Goal: Task Accomplishment & Management: Use online tool/utility

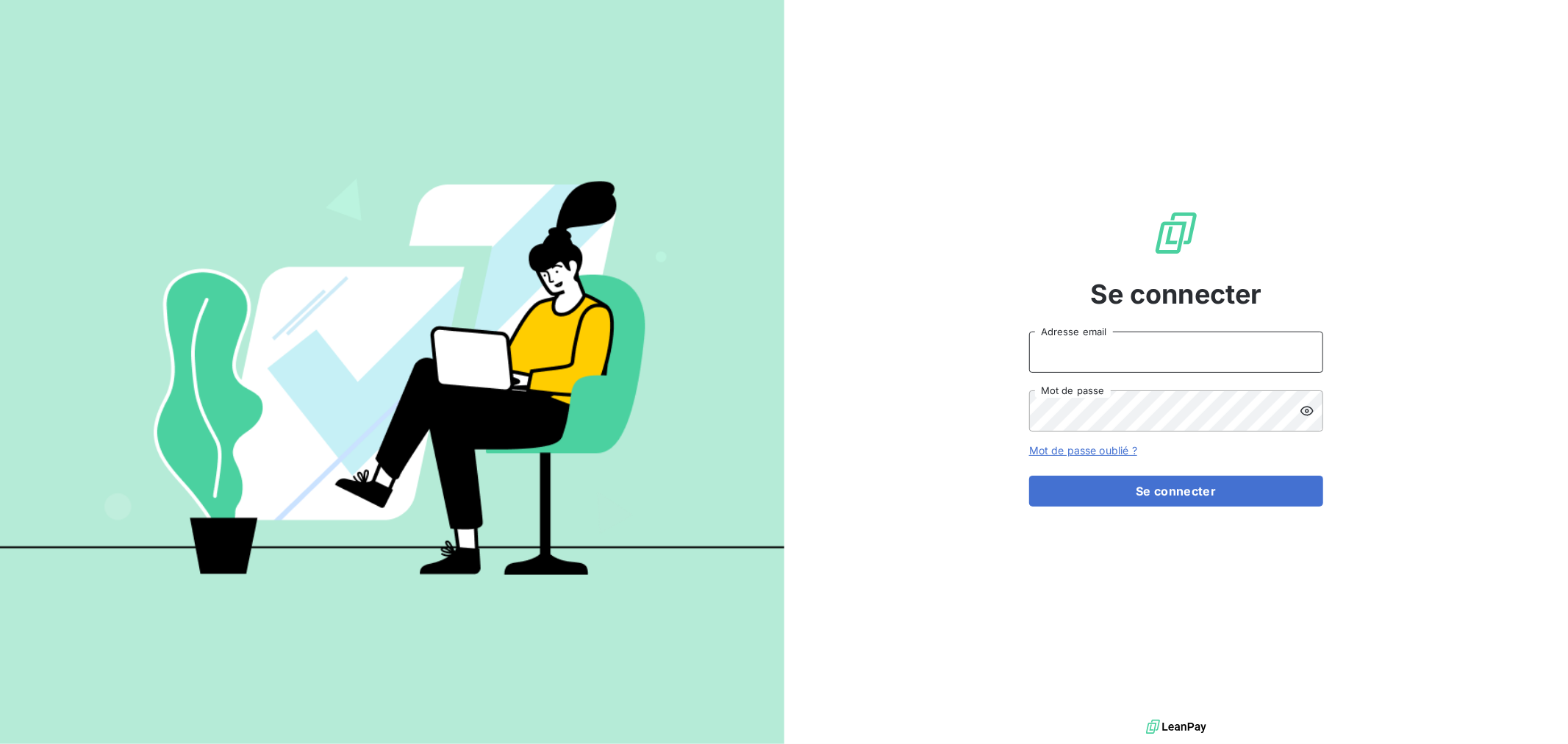
click at [1085, 355] on input "Adresse email" at bounding box center [1176, 352] width 294 height 41
type input "[EMAIL_ADDRESS][DOMAIN_NAME]"
click at [1029, 475] on button "Se connecter" at bounding box center [1176, 491] width 294 height 31
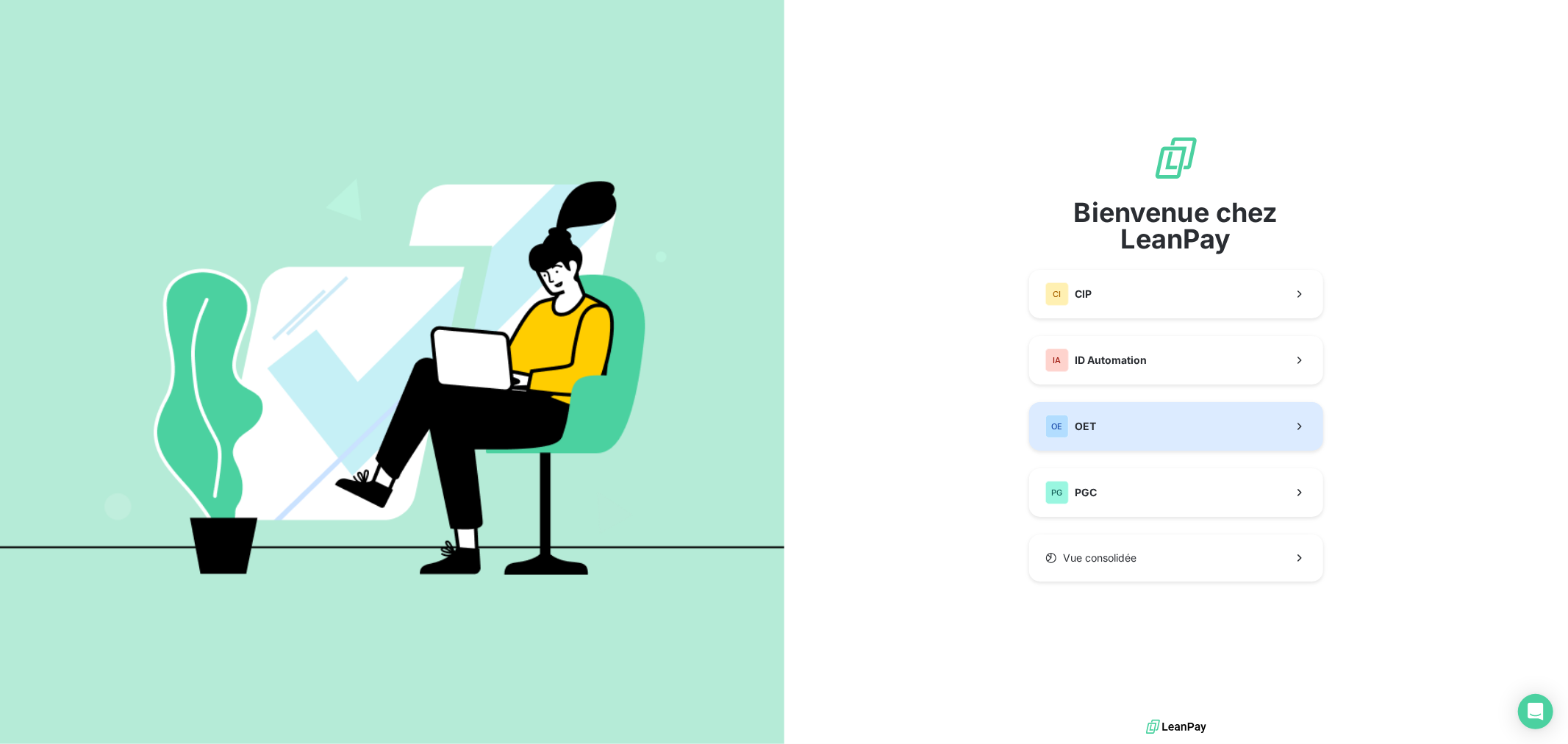
click at [1113, 428] on button "OE OET" at bounding box center [1176, 427] width 294 height 49
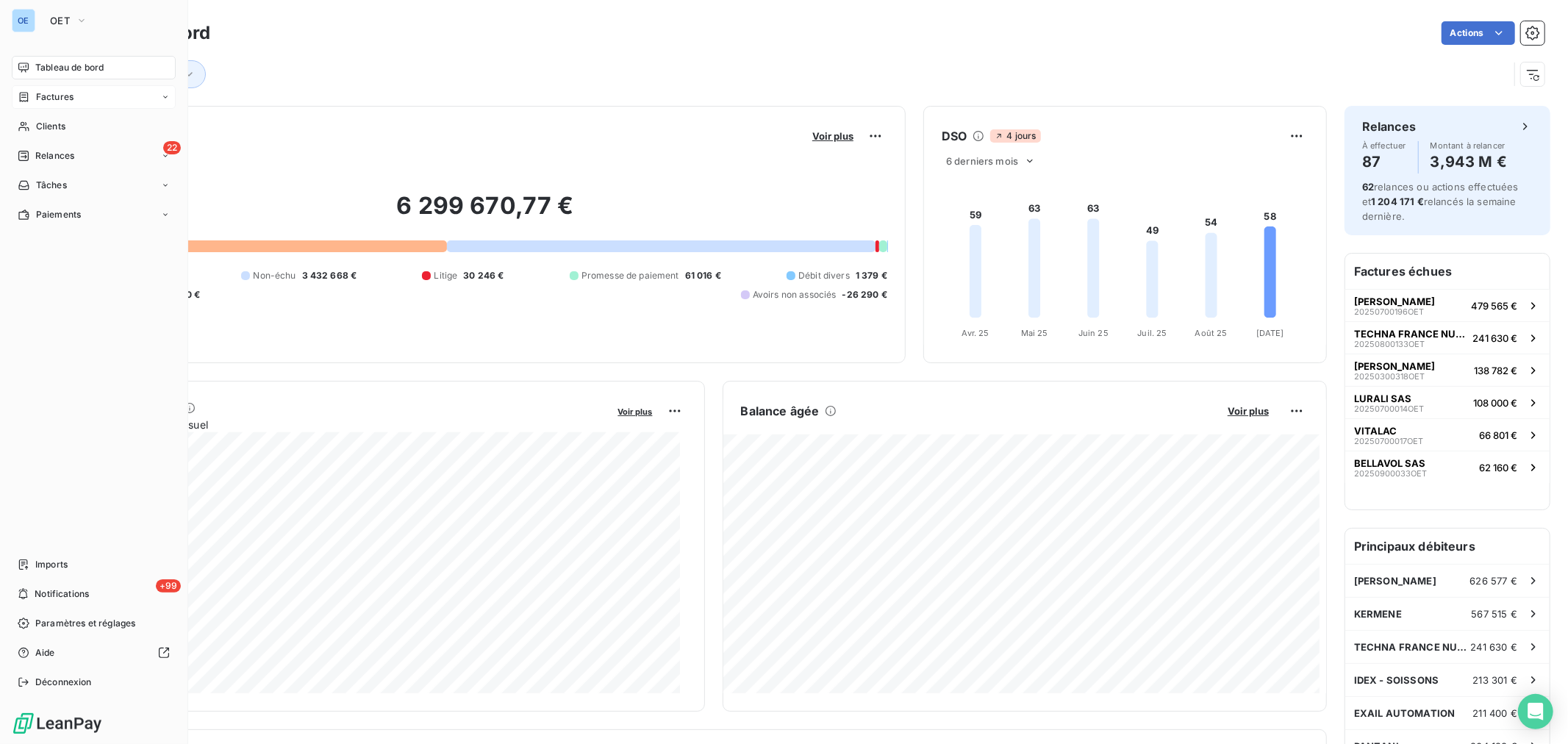
click at [34, 100] on div "Factures" at bounding box center [46, 97] width 56 height 14
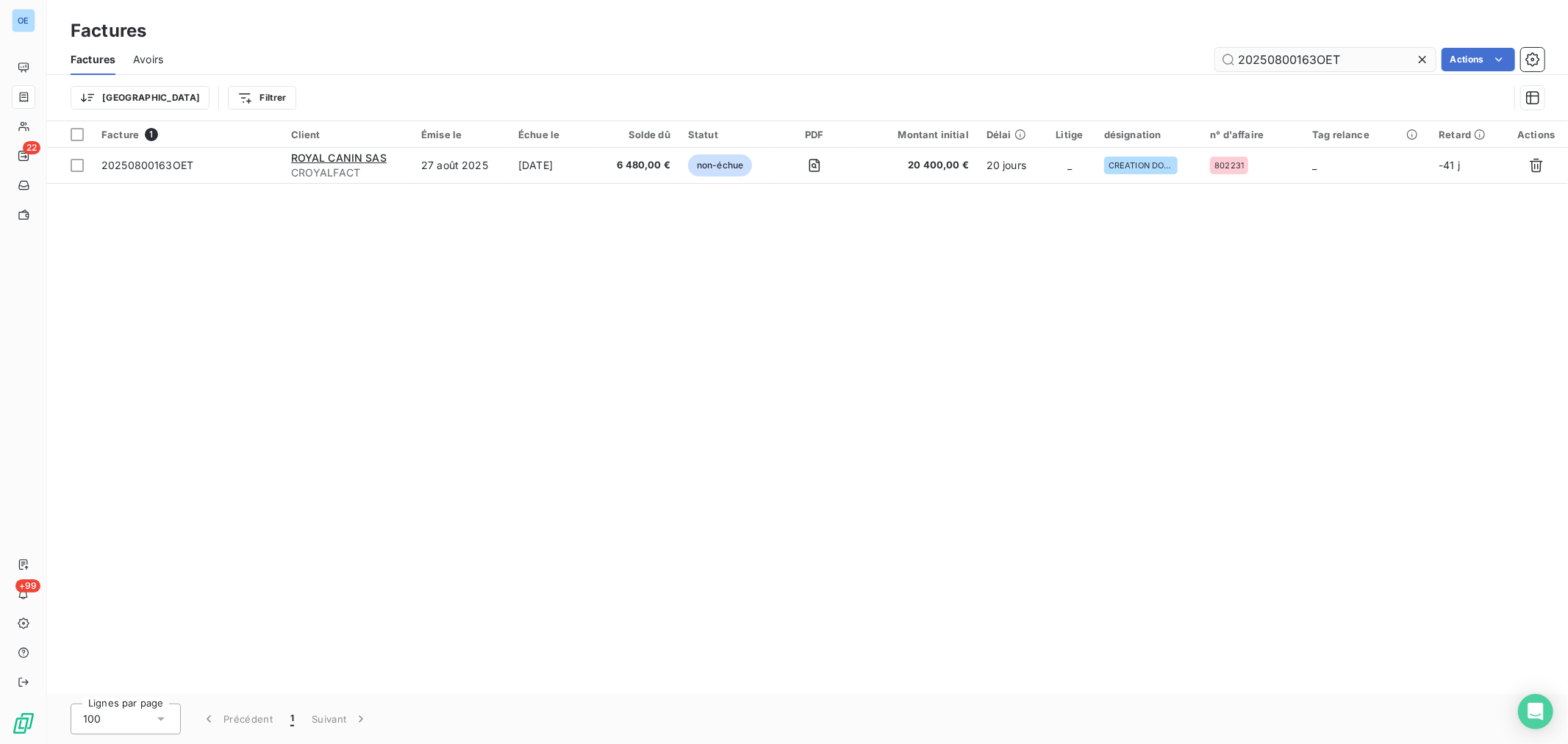
drag, startPoint x: 1366, startPoint y: 60, endPoint x: 1277, endPoint y: 66, distance: 89.2
click at [1277, 66] on input "20250800163OET" at bounding box center [1325, 59] width 220 height 23
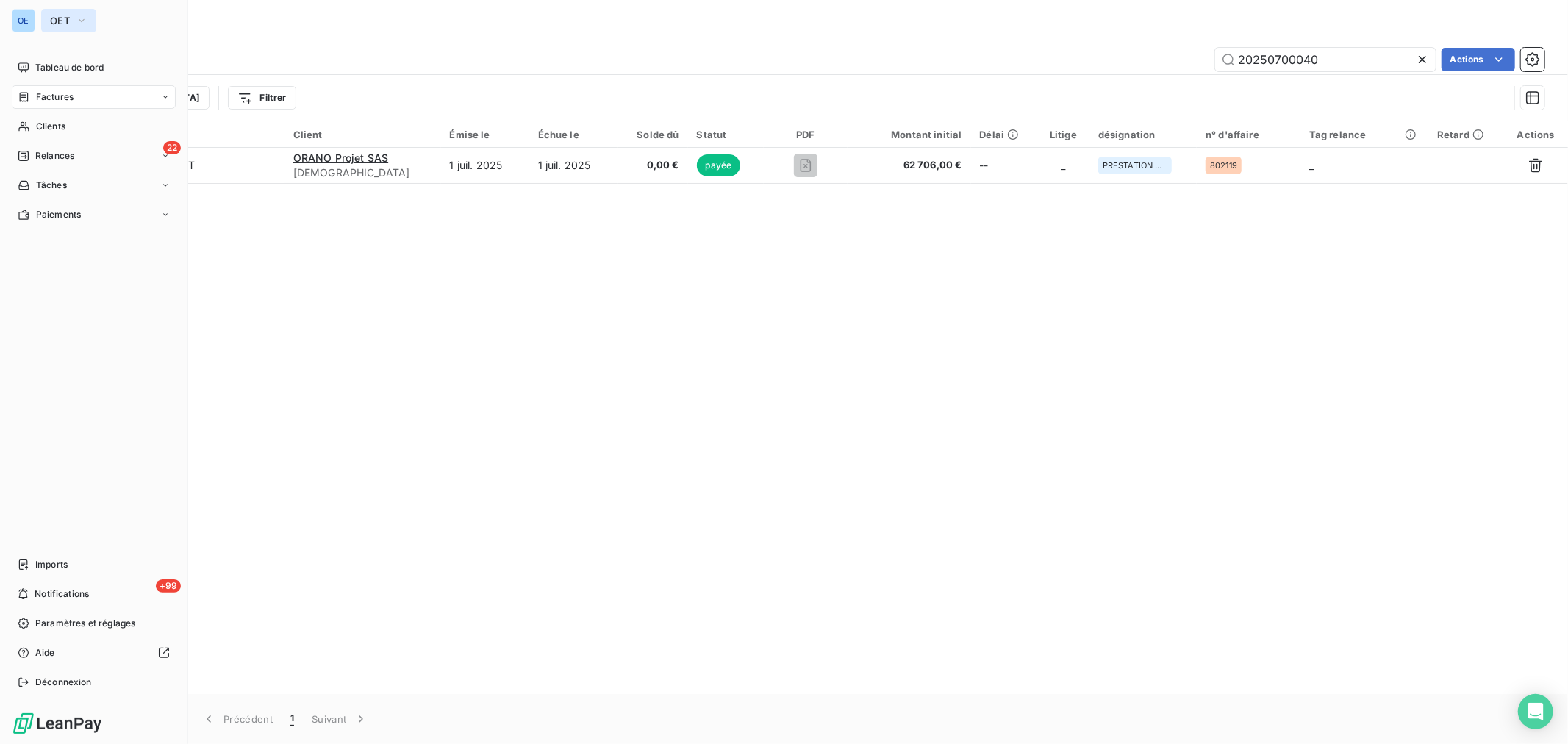
type input "20250700040"
click at [80, 16] on icon "button" at bounding box center [82, 20] width 12 height 15
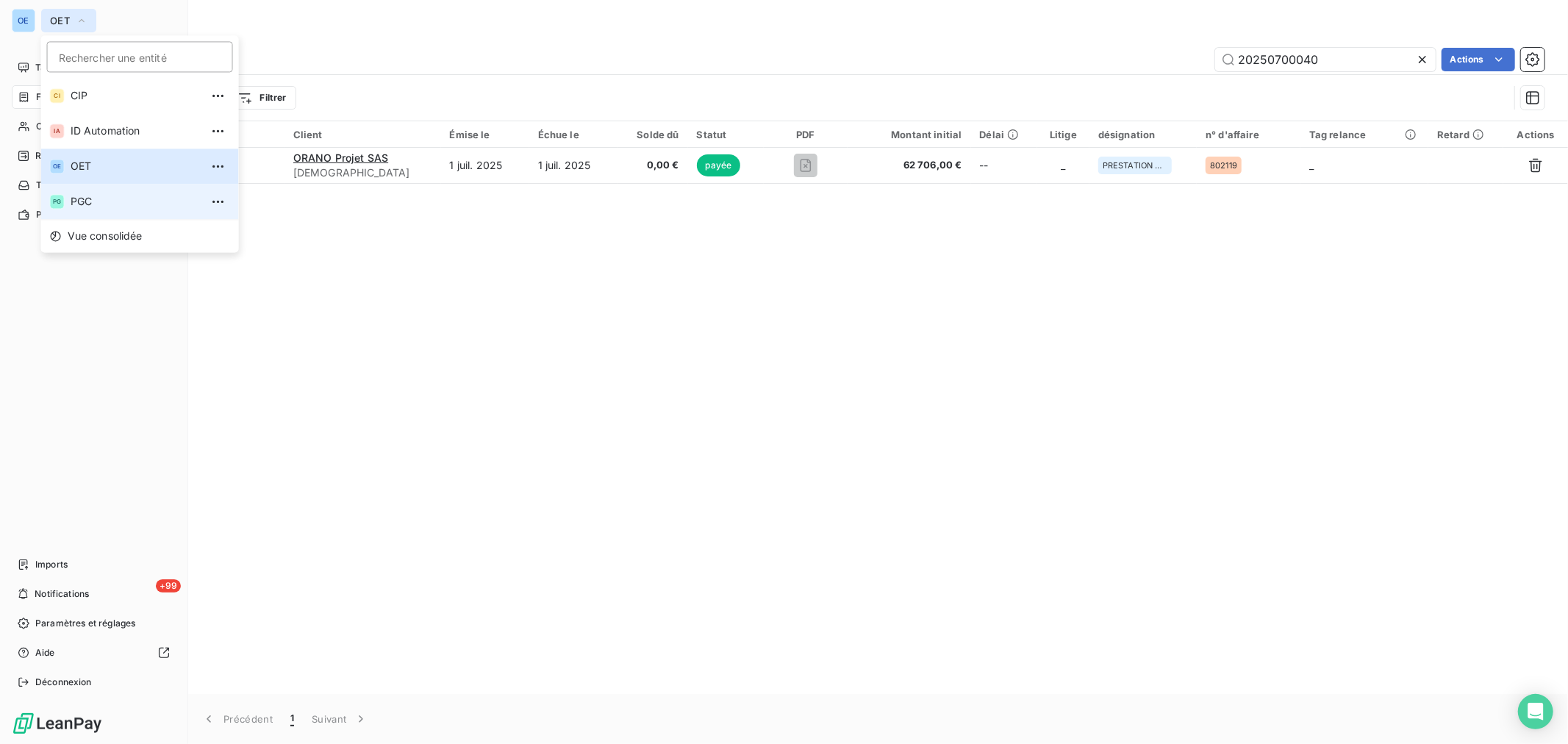
click at [93, 193] on li "PG PGC" at bounding box center [140, 201] width 198 height 35
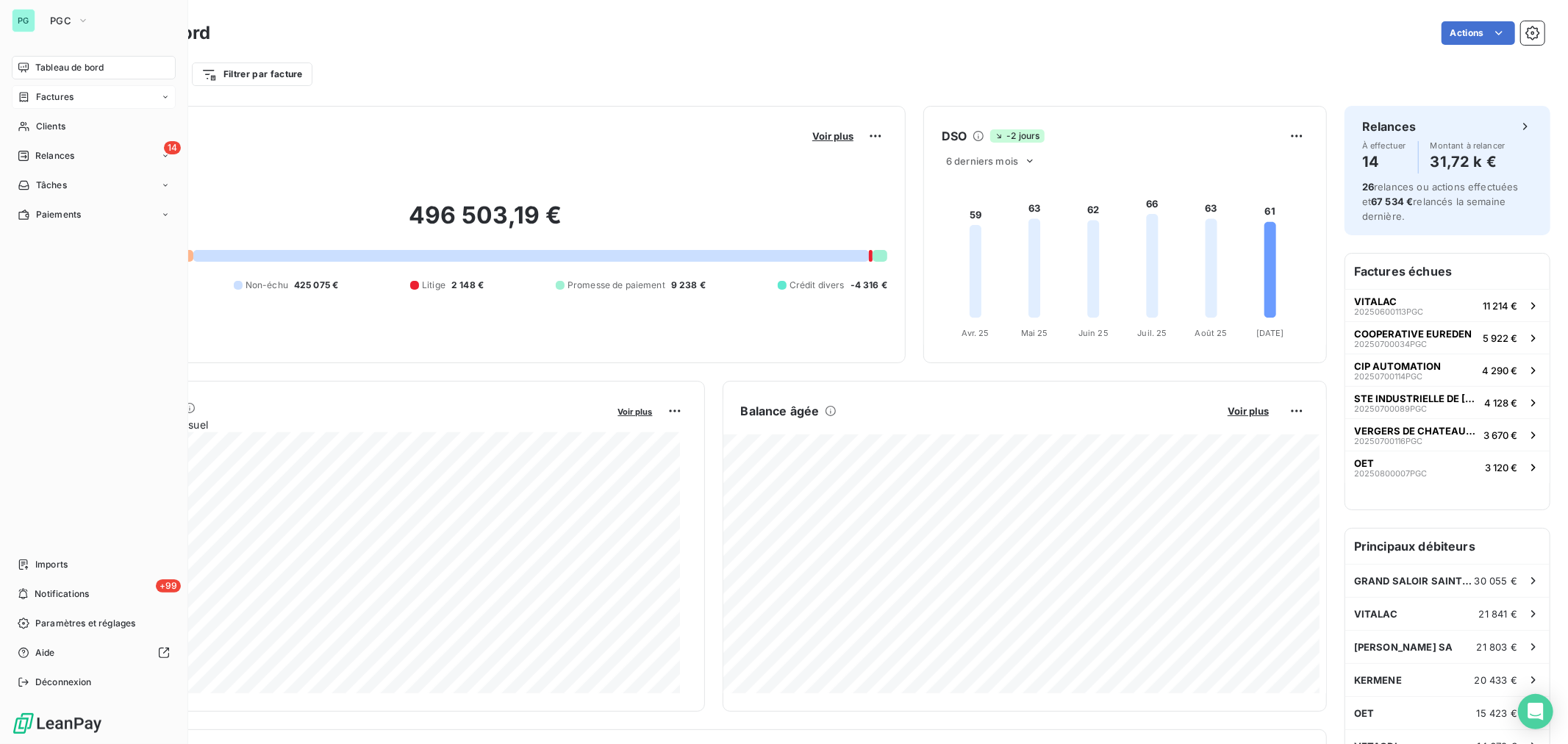
click at [89, 103] on div "Factures" at bounding box center [93, 97] width 164 height 23
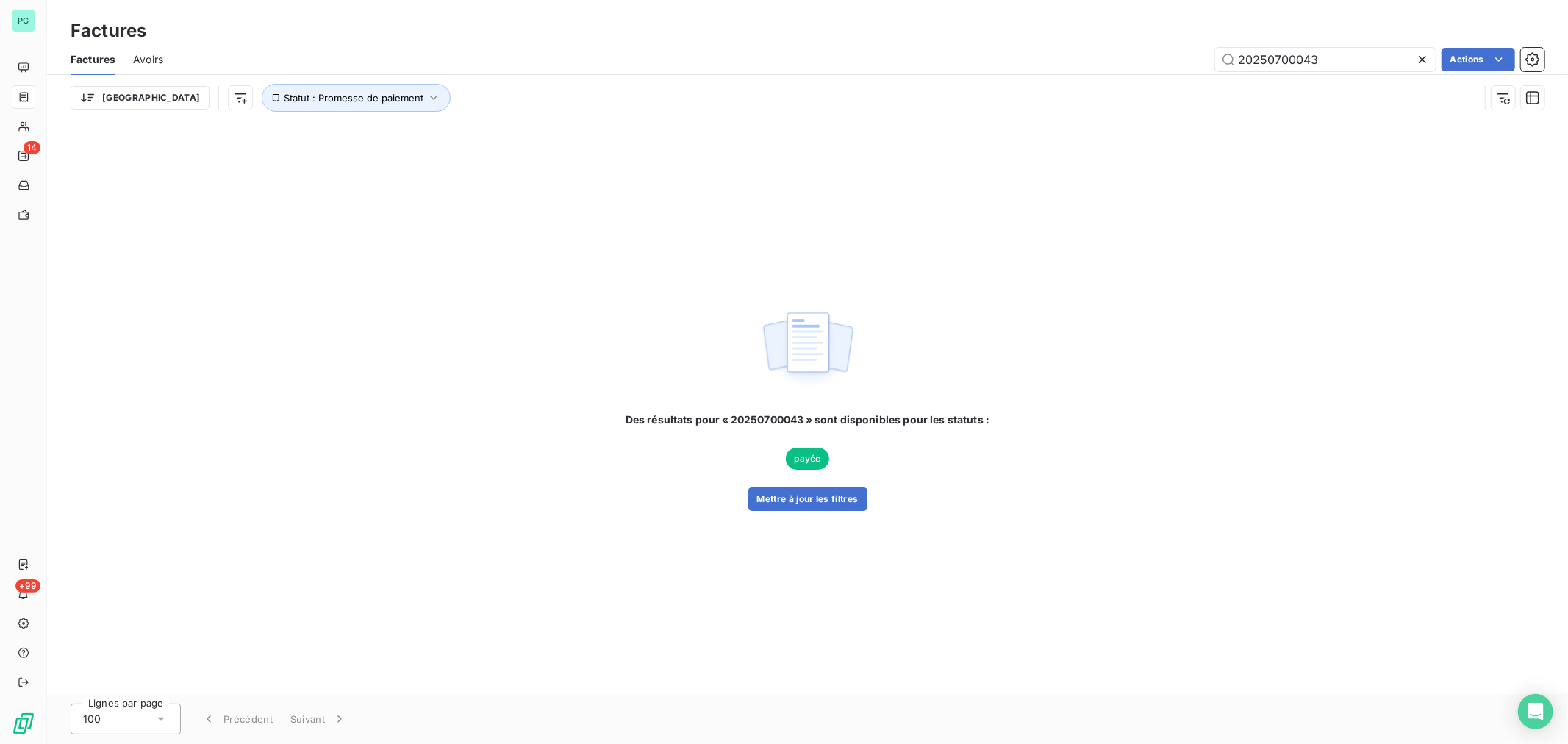
drag, startPoint x: 1352, startPoint y: 61, endPoint x: 1304, endPoint y: 72, distance: 49.2
click at [1304, 72] on div "Factures Avoirs 20250700043 Actions" at bounding box center [808, 59] width 1521 height 31
type input "20250700040"
click at [827, 508] on button "Mettre à jour les filtres" at bounding box center [807, 499] width 119 height 23
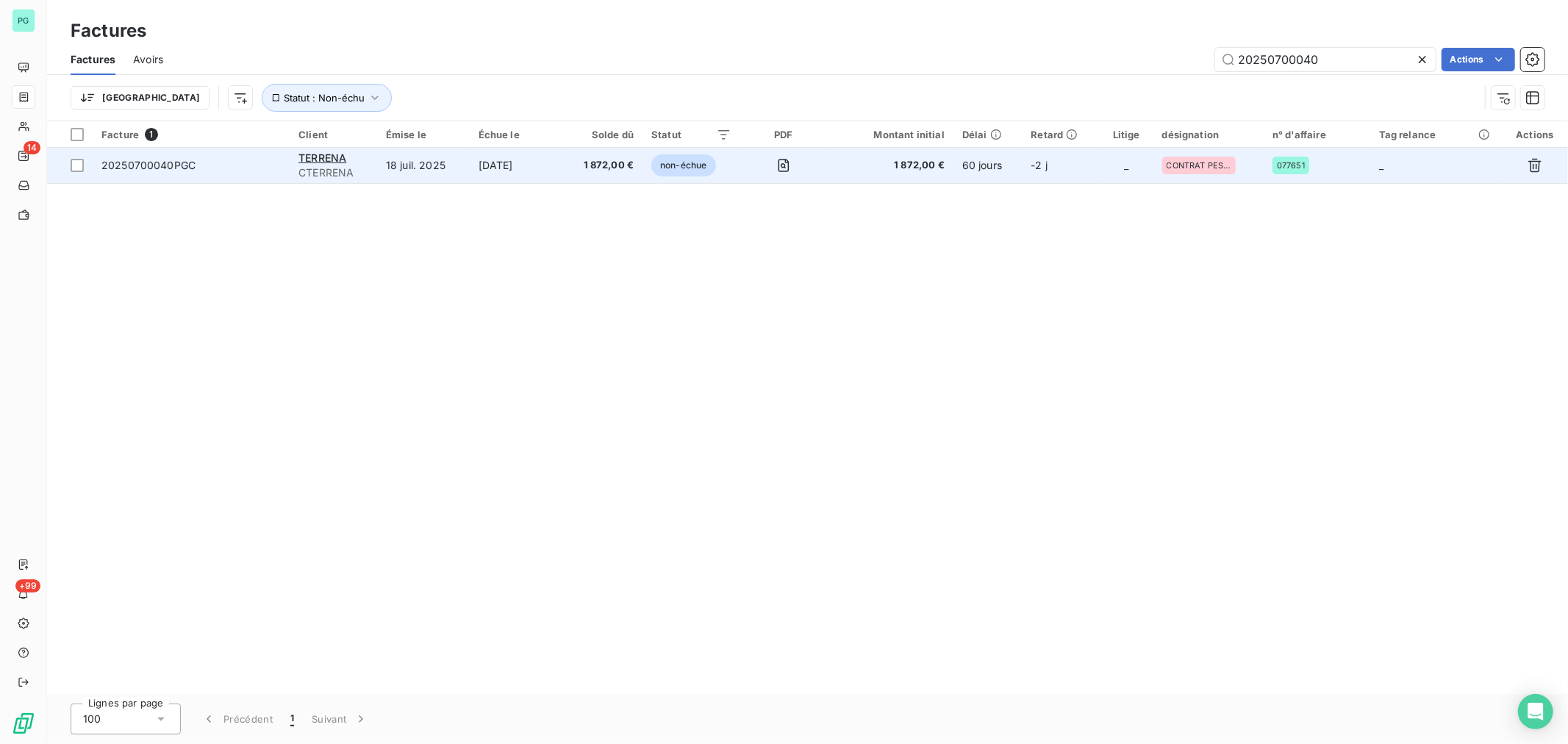
click at [863, 166] on span "1 872,00 €" at bounding box center [890, 165] width 110 height 15
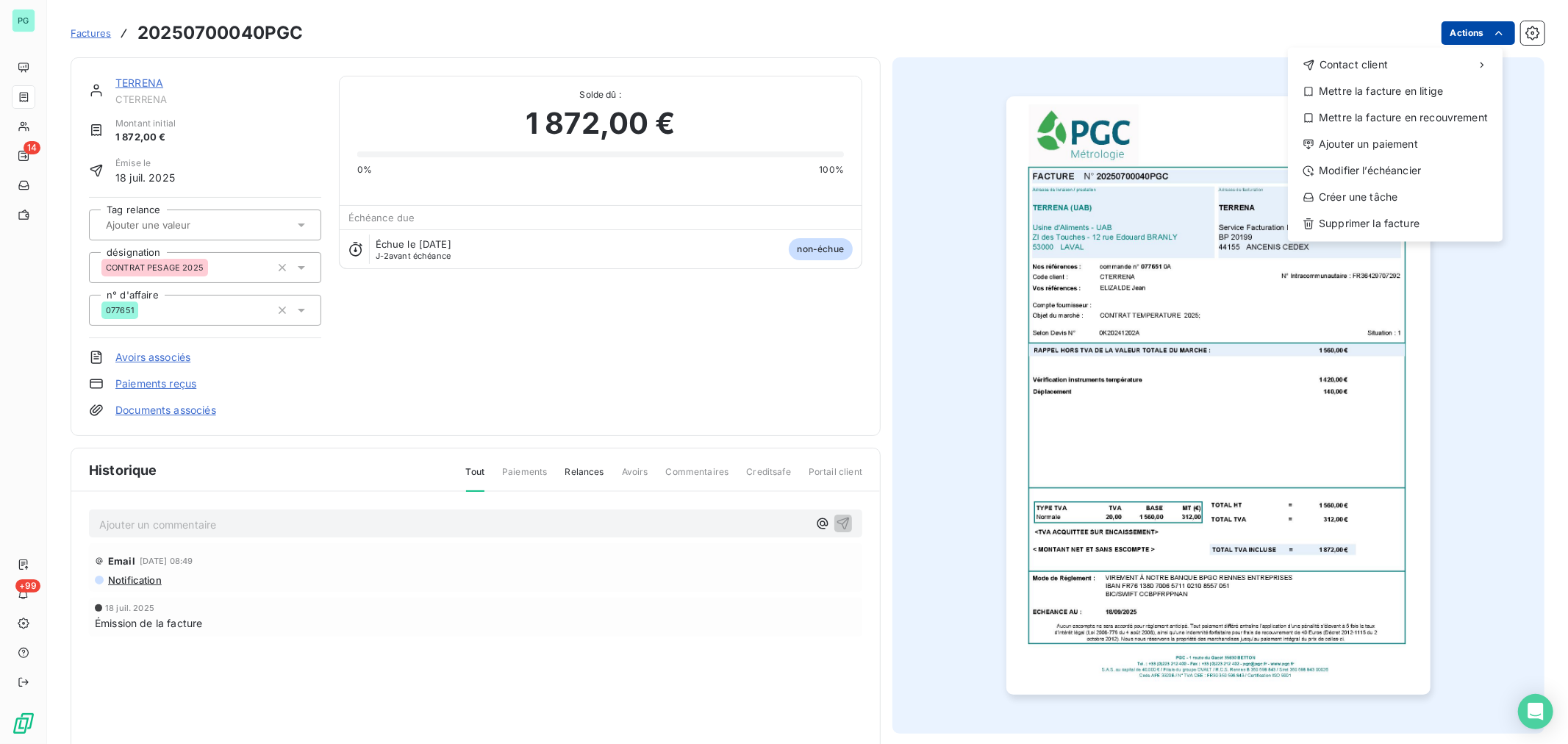
click at [1456, 37] on html "PG 14 +99 Factures 20250700040PGC Actions Contact client Mettre la facture en l…" at bounding box center [784, 372] width 1568 height 744
click at [1398, 152] on div "Ajouter un paiement" at bounding box center [1395, 144] width 203 height 23
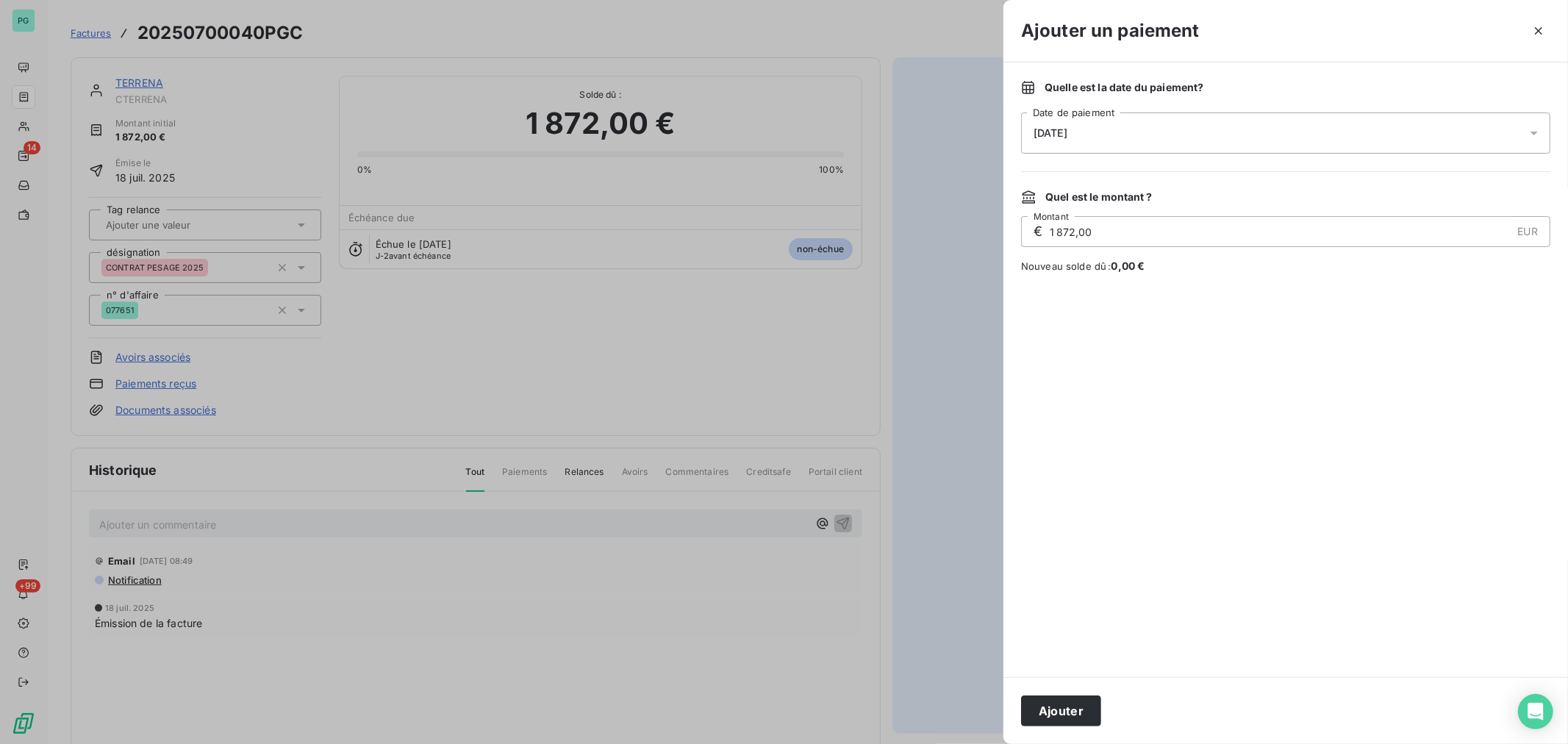
click at [1147, 136] on div "[DATE]" at bounding box center [1287, 133] width 530 height 41
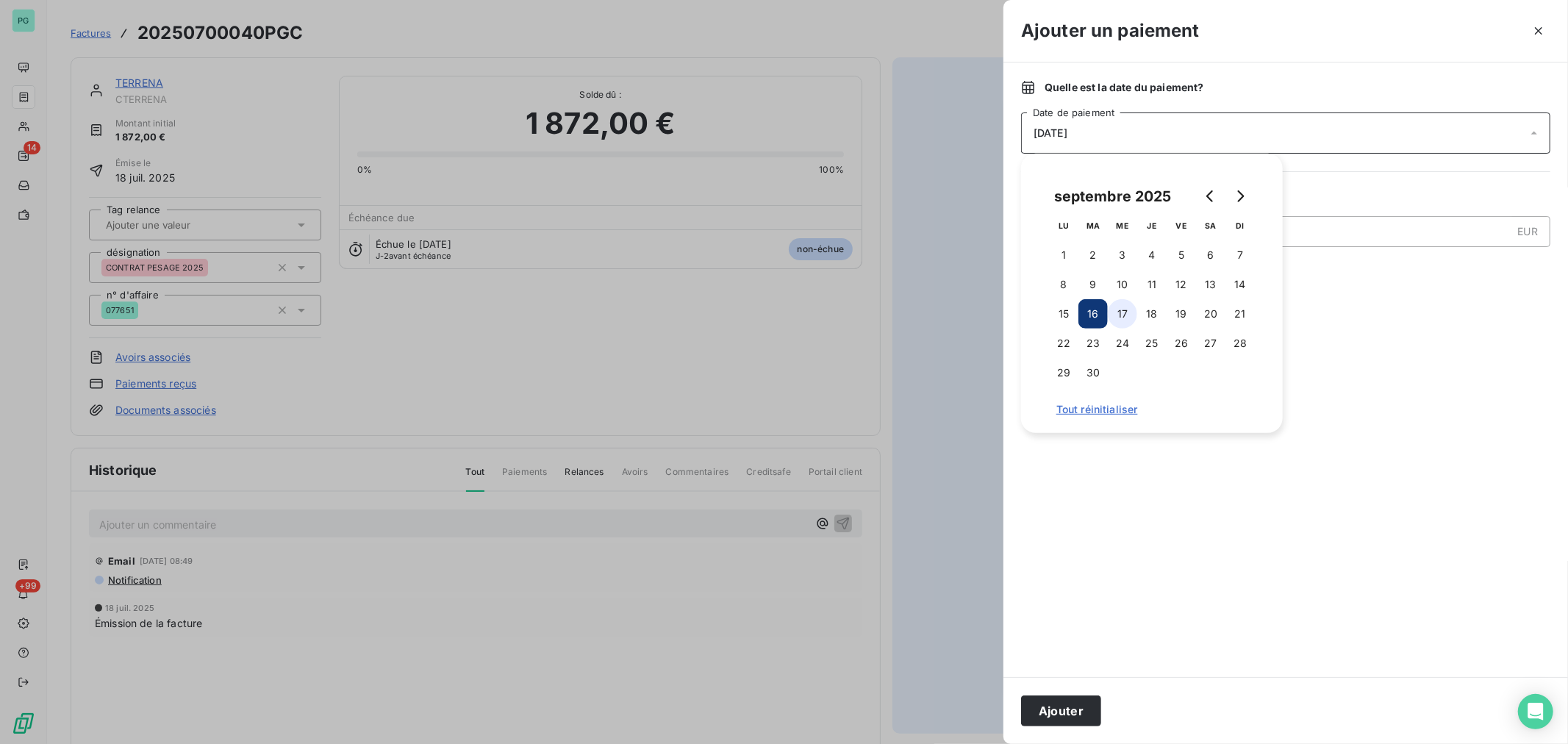
click at [1130, 317] on button "17" at bounding box center [1123, 313] width 29 height 29
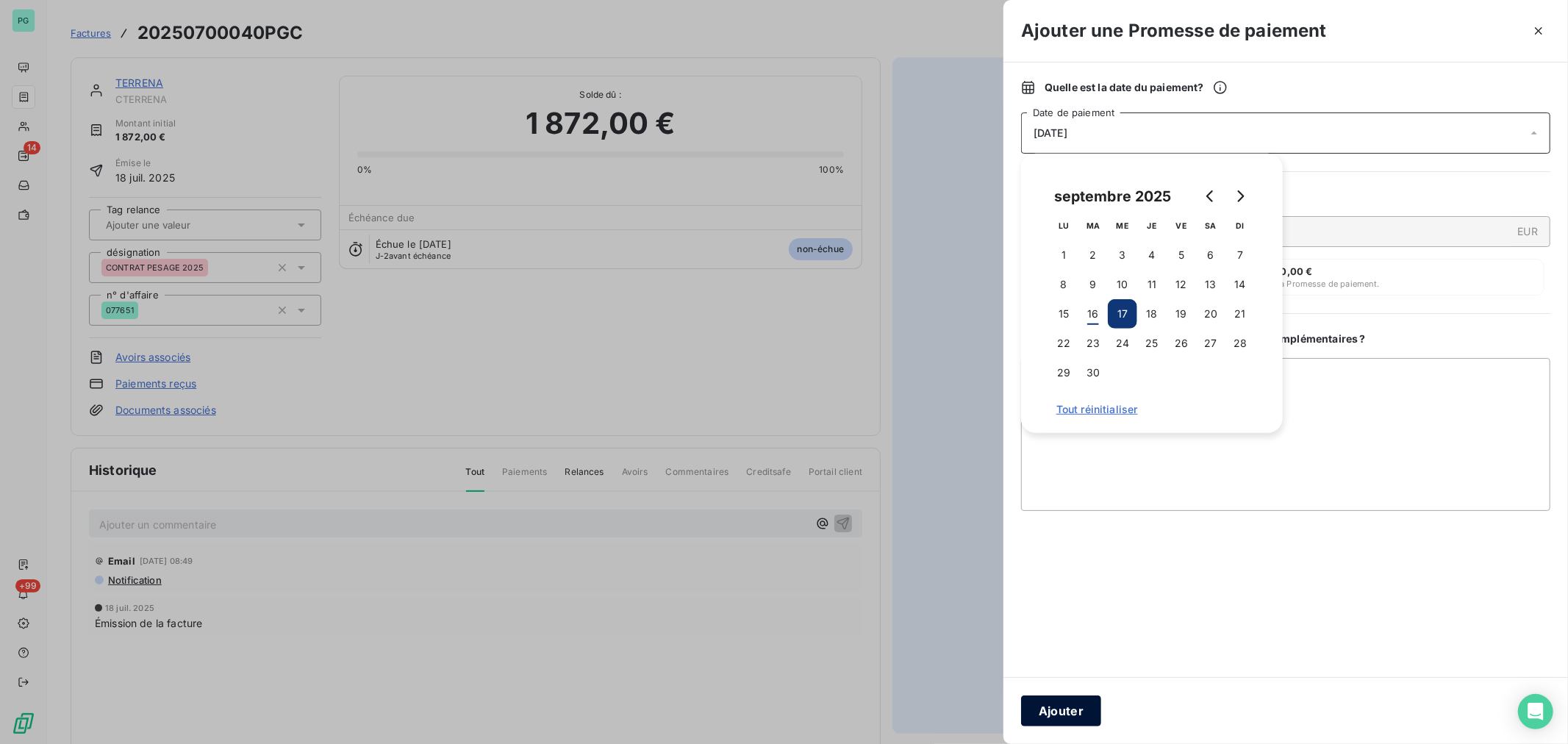
click at [1069, 702] on button "Ajouter" at bounding box center [1062, 711] width 81 height 31
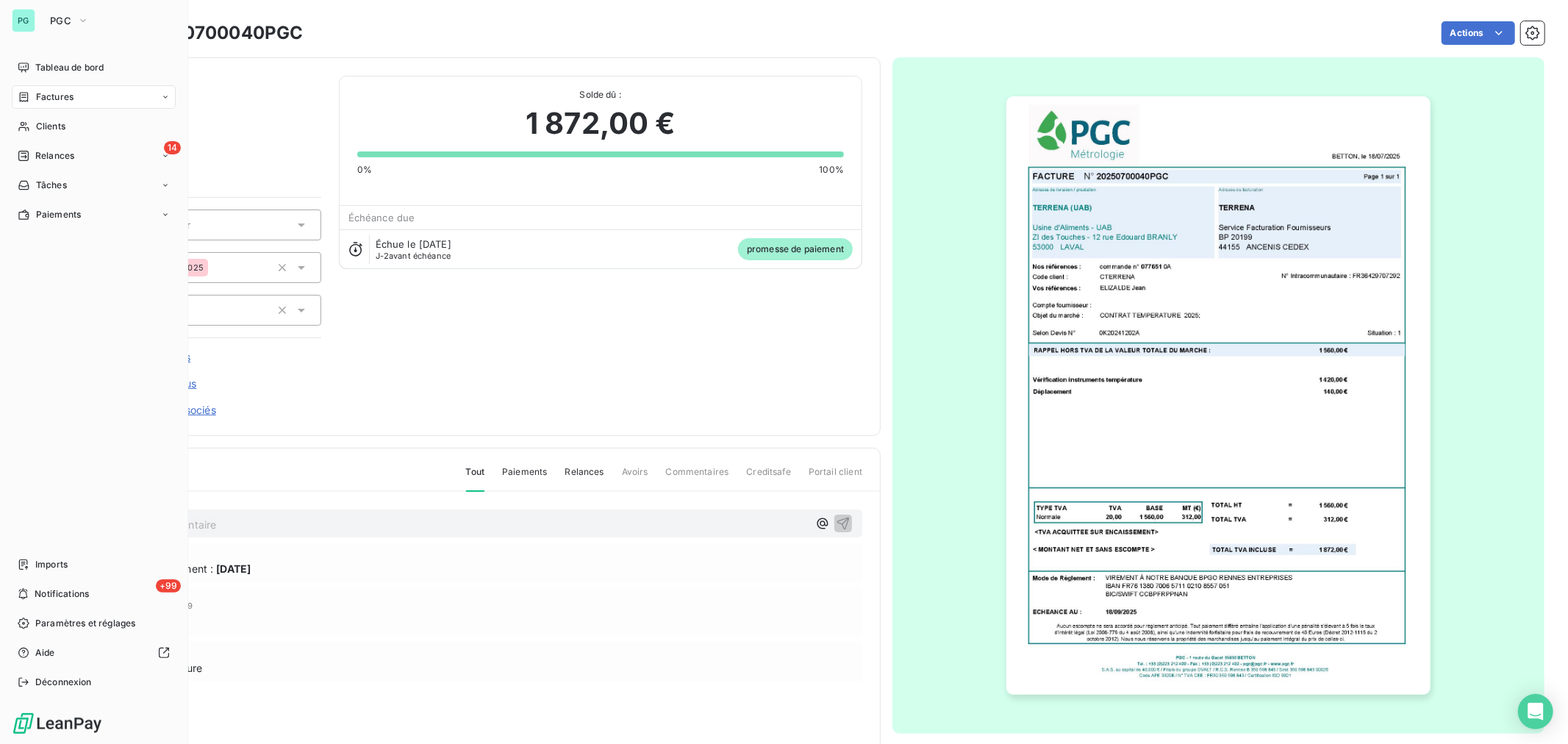
click at [43, 106] on div "Factures" at bounding box center [93, 97] width 164 height 23
click at [62, 19] on span "PGC" at bounding box center [61, 20] width 21 height 12
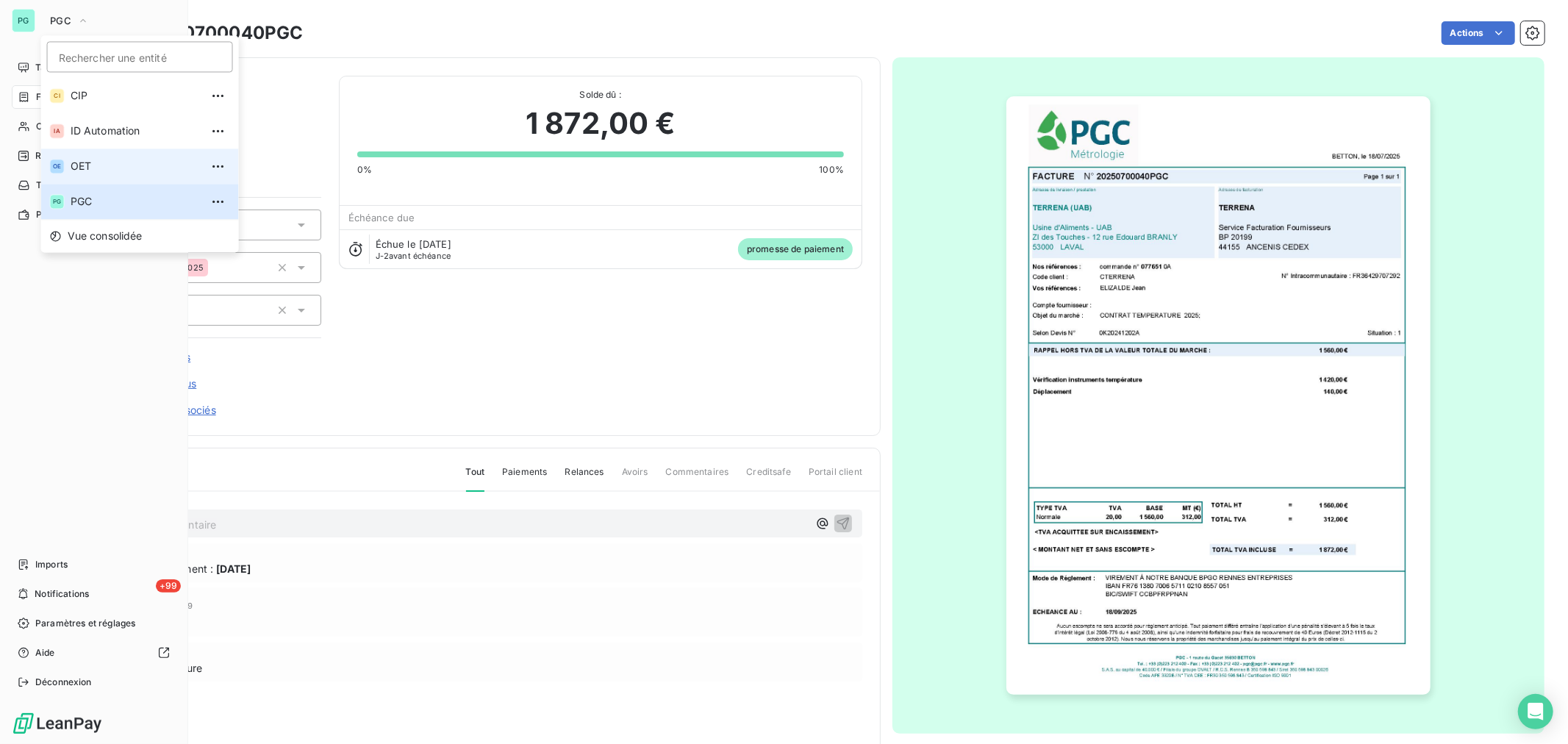
click at [129, 167] on span "OET" at bounding box center [136, 166] width 130 height 15
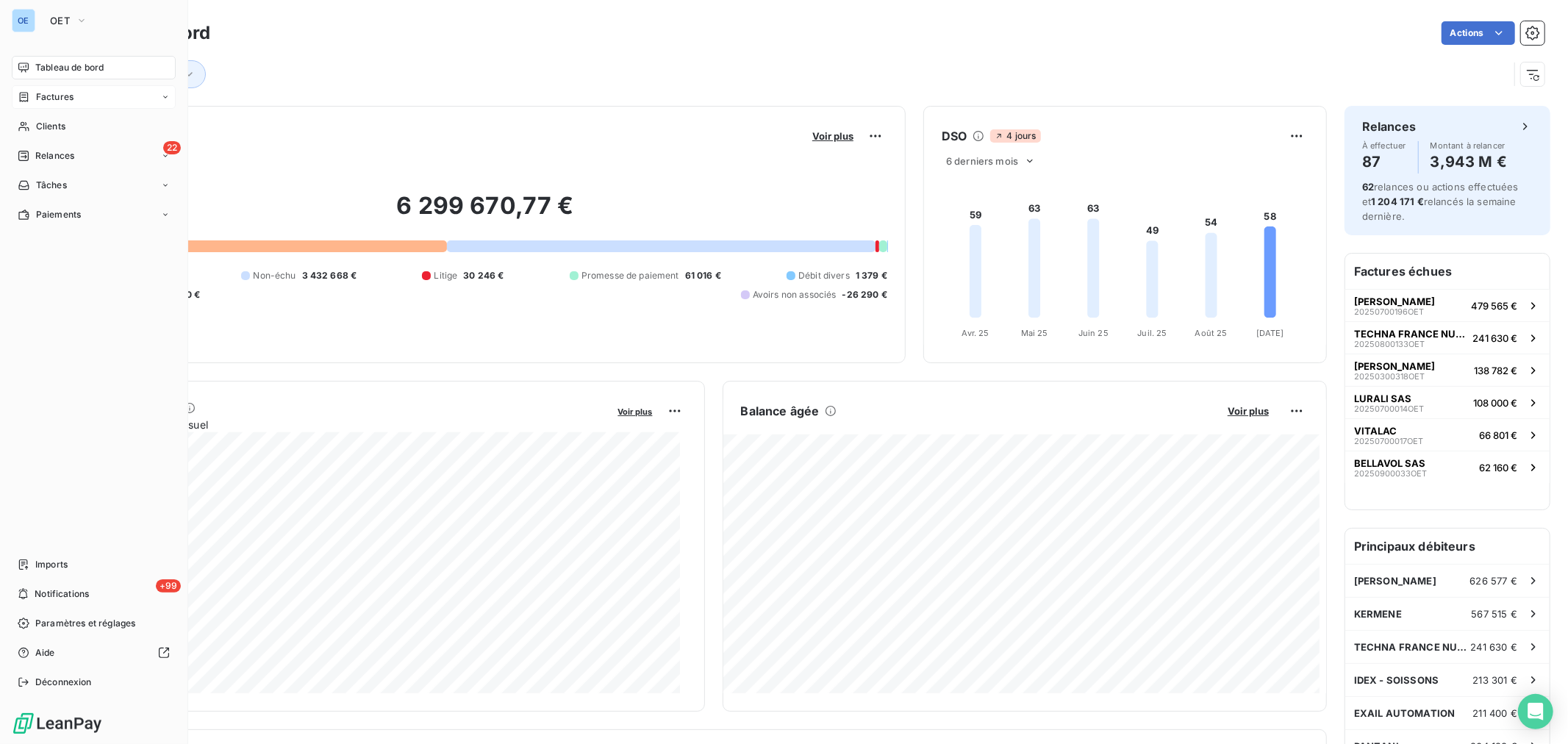
click at [65, 99] on span "Factures" at bounding box center [54, 97] width 38 height 14
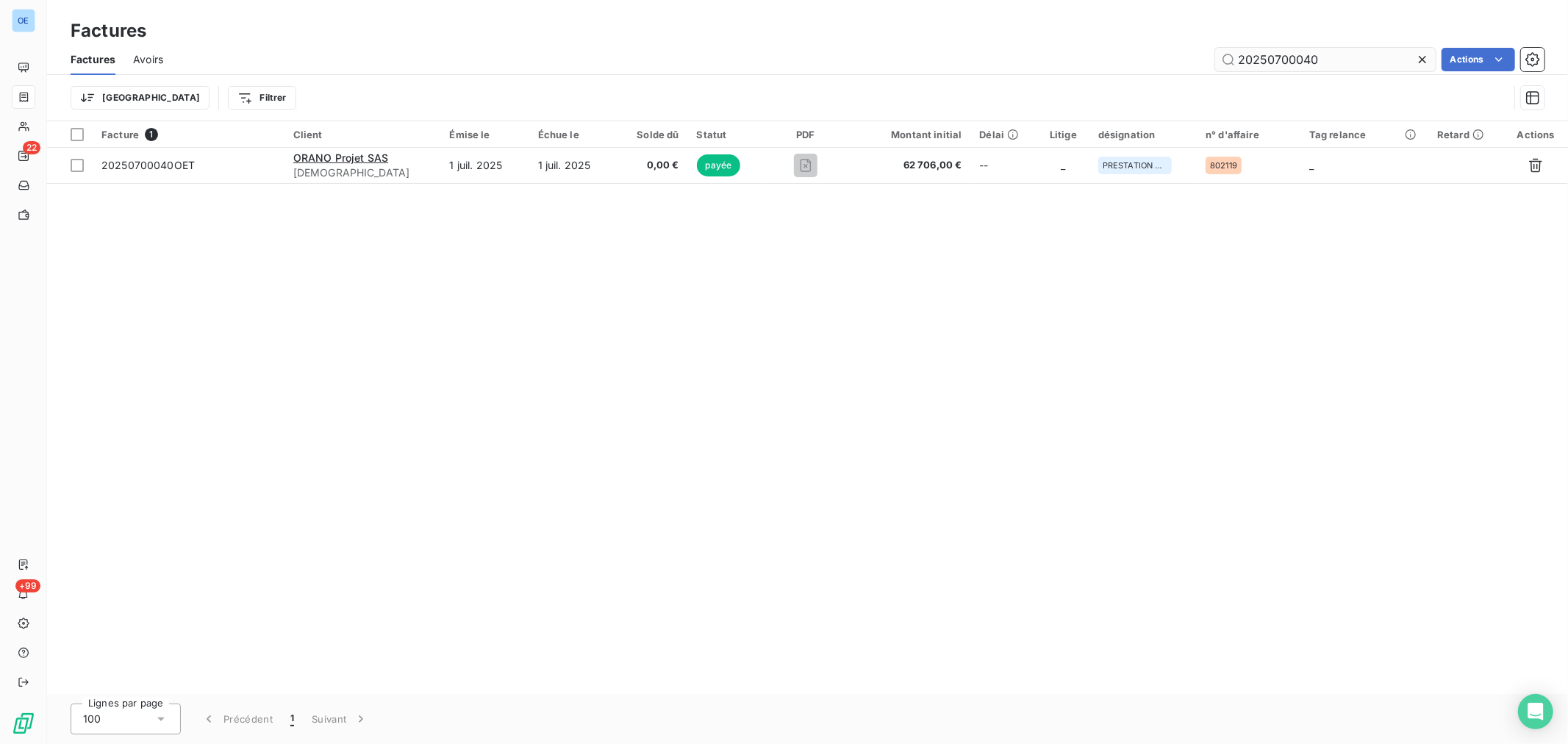
drag, startPoint x: 1375, startPoint y: 62, endPoint x: 1300, endPoint y: 65, distance: 75.1
click at [1300, 65] on input "20250700040" at bounding box center [1325, 59] width 220 height 23
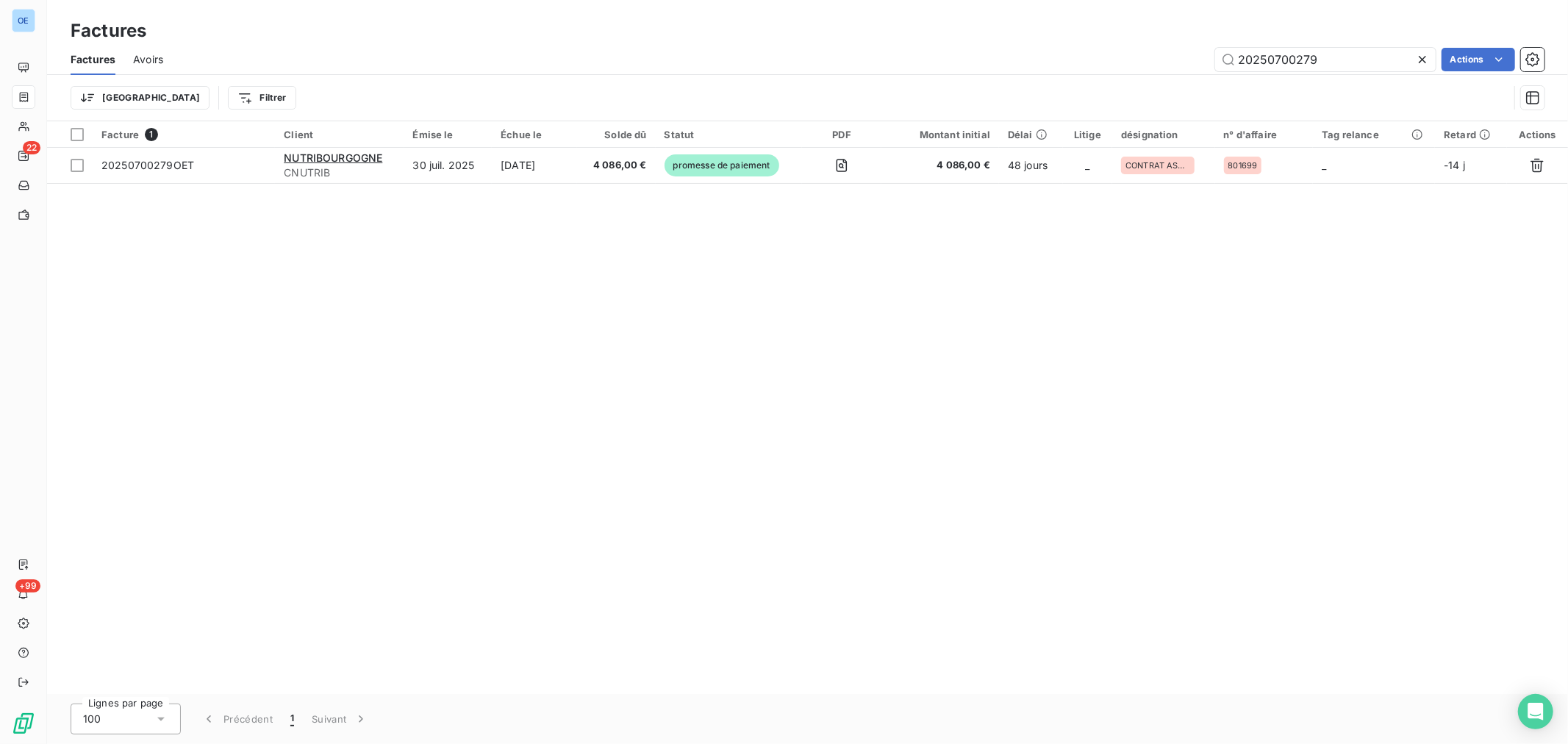
type input "20250700279"
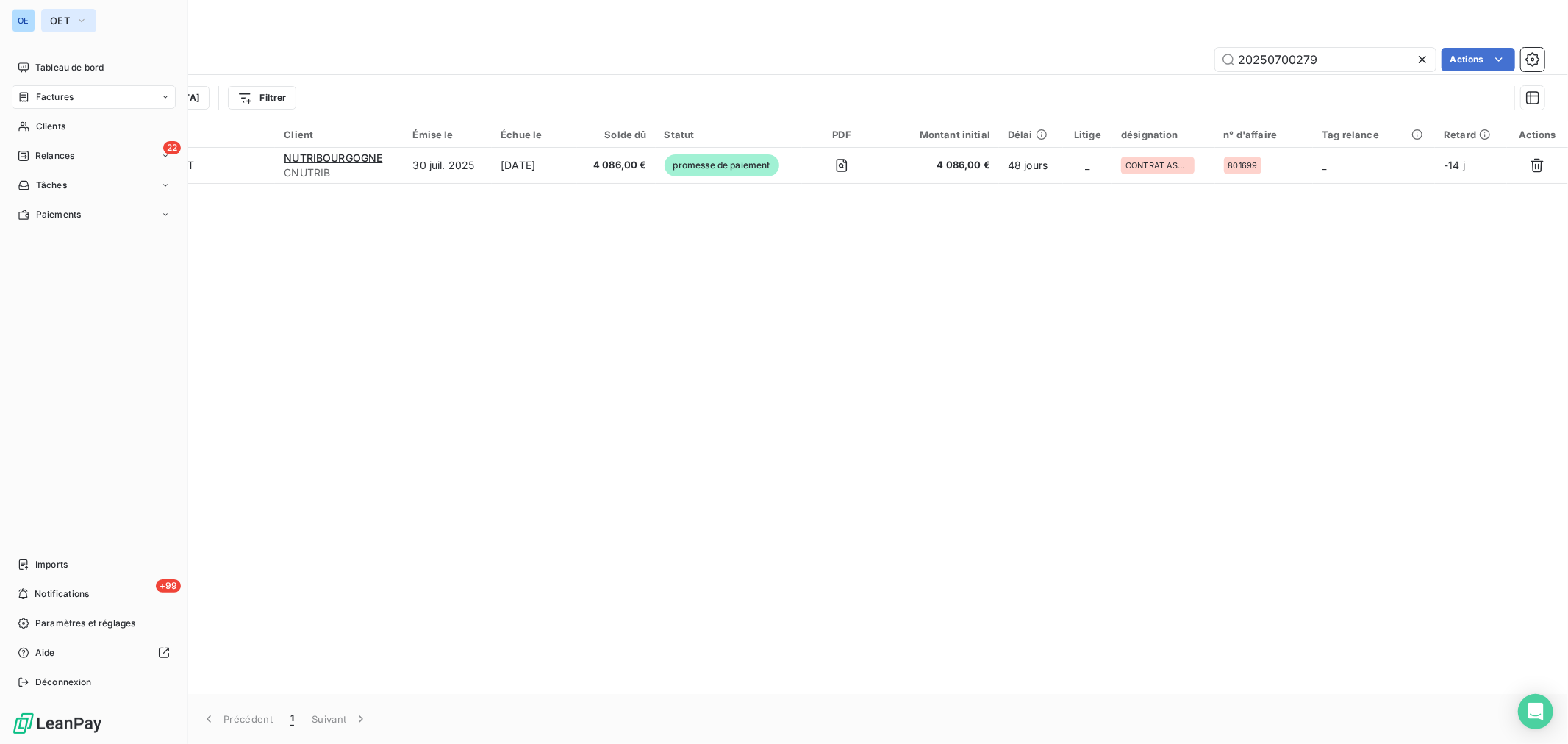
click at [42, 22] on button "OET" at bounding box center [68, 20] width 55 height 23
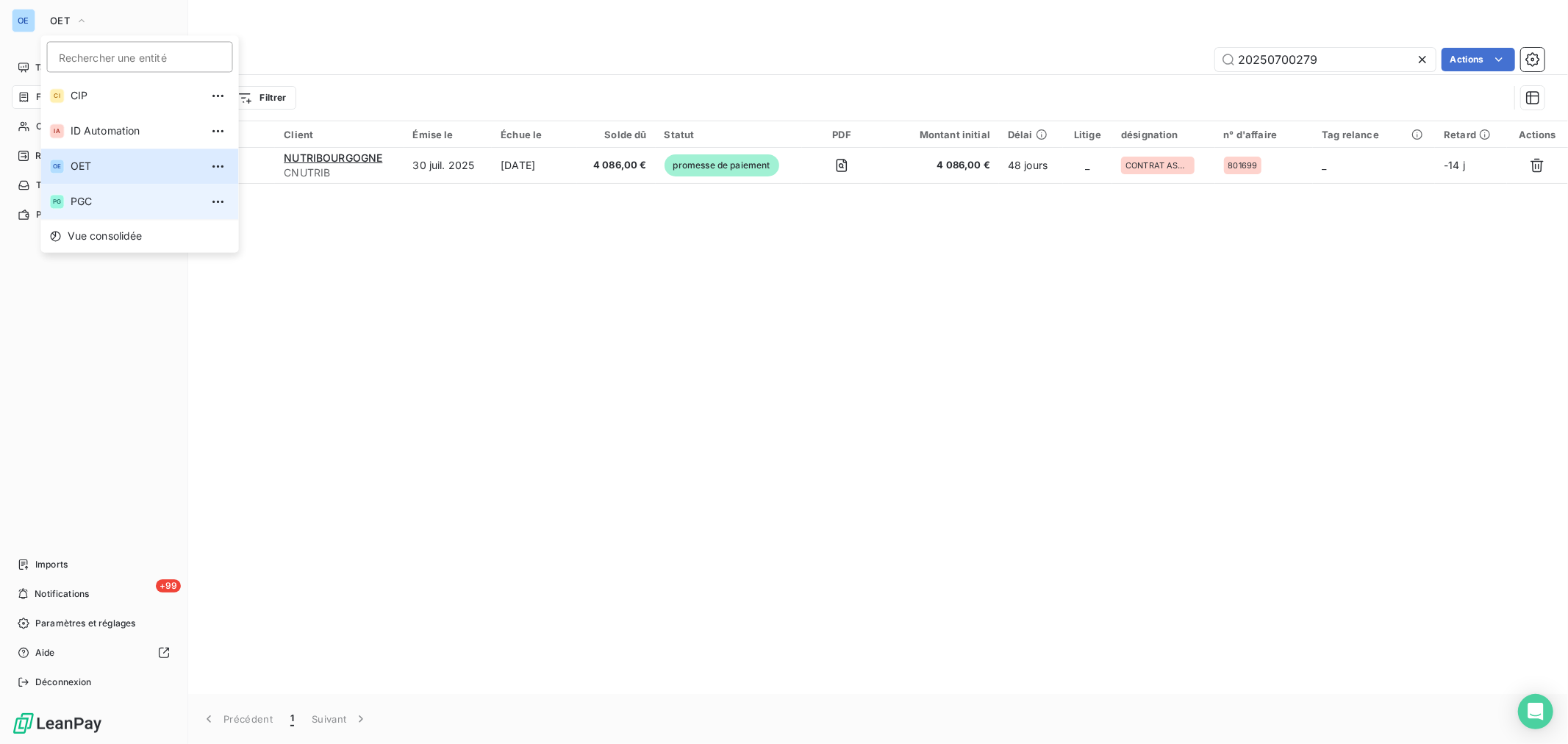
click at [96, 193] on li "PG PGC" at bounding box center [140, 201] width 198 height 35
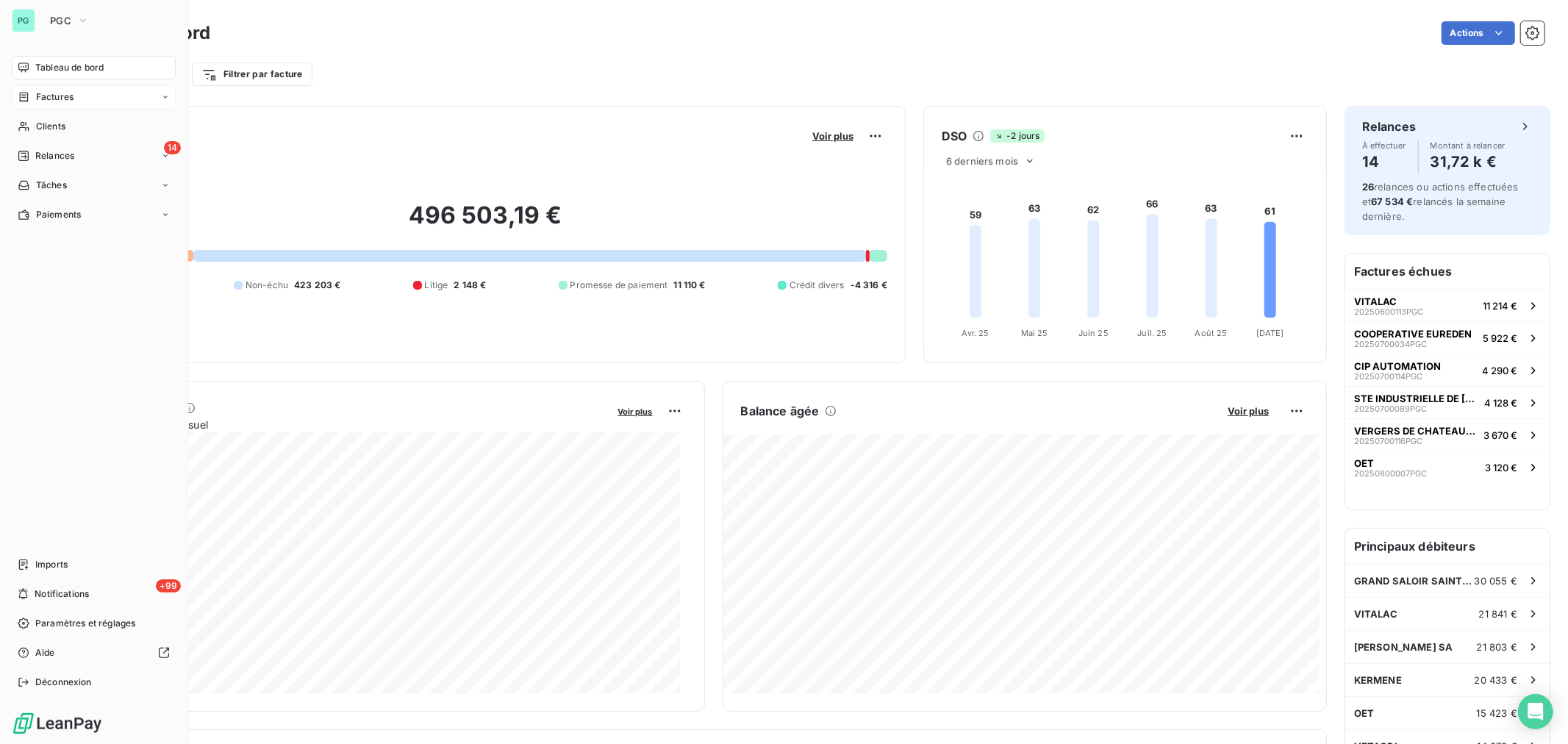
click at [36, 98] on span "Factures" at bounding box center [54, 97] width 38 height 14
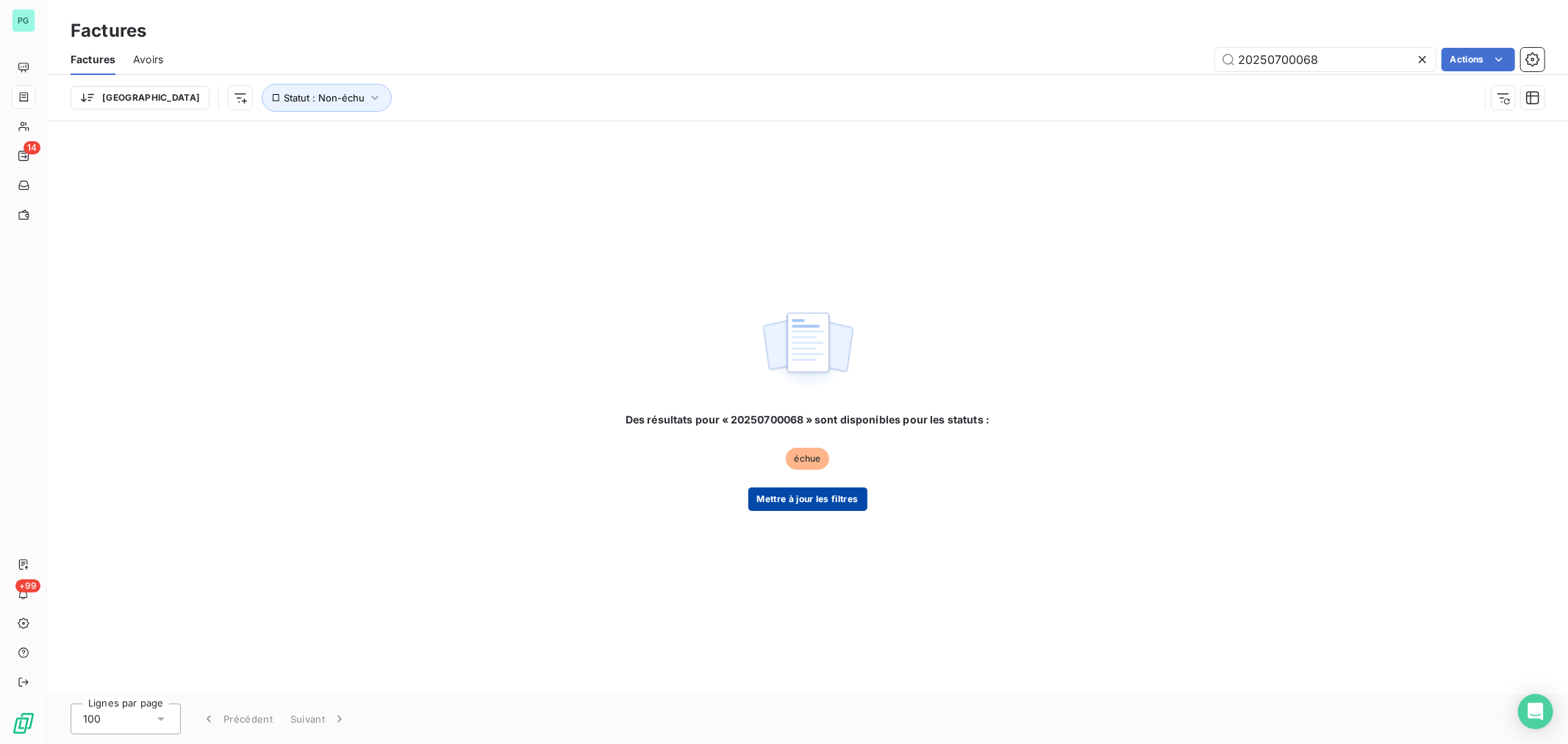
type input "20250700068"
click at [821, 502] on button "Mettre à jour les filtres" at bounding box center [807, 499] width 119 height 23
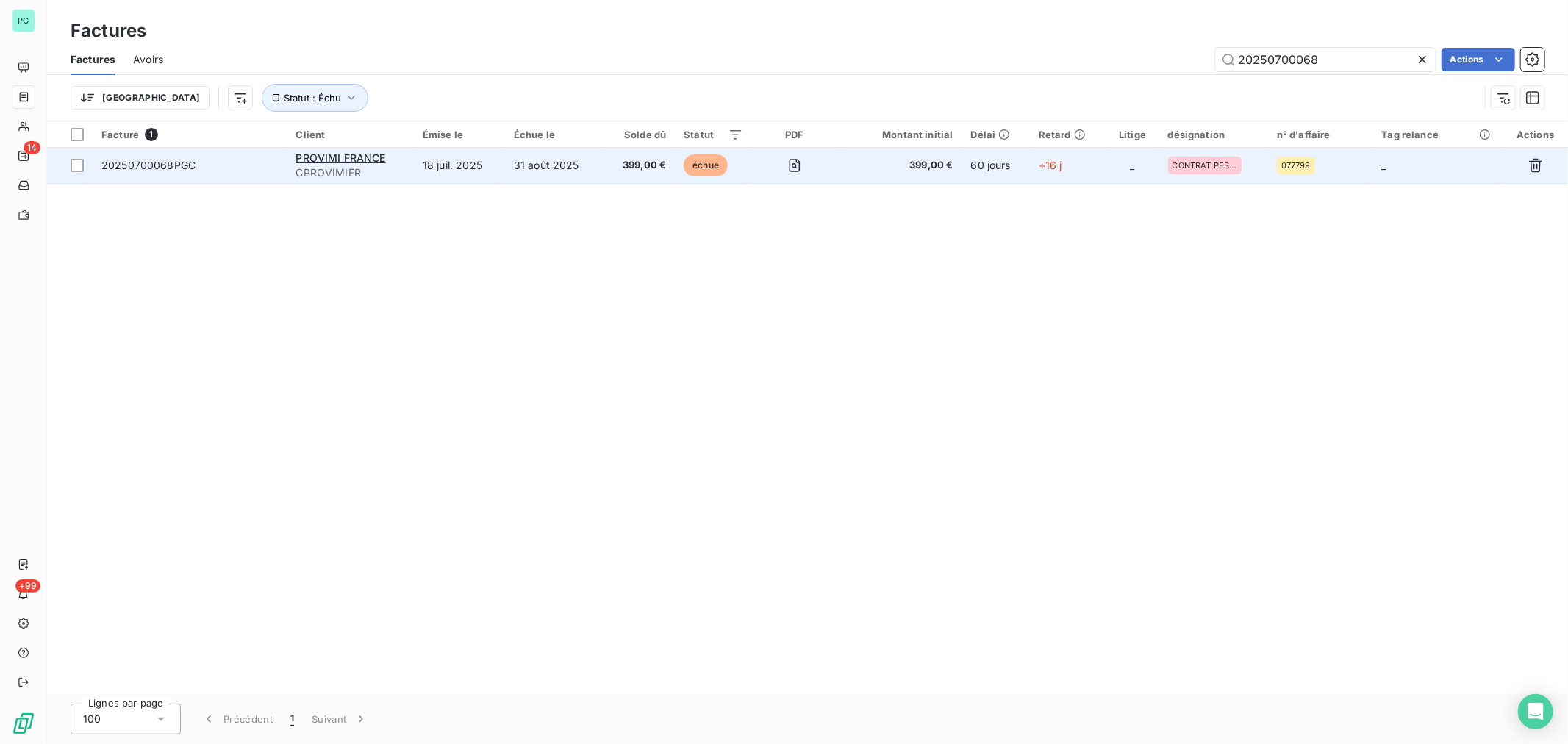
click at [648, 172] on span "399,00 €" at bounding box center [639, 165] width 54 height 15
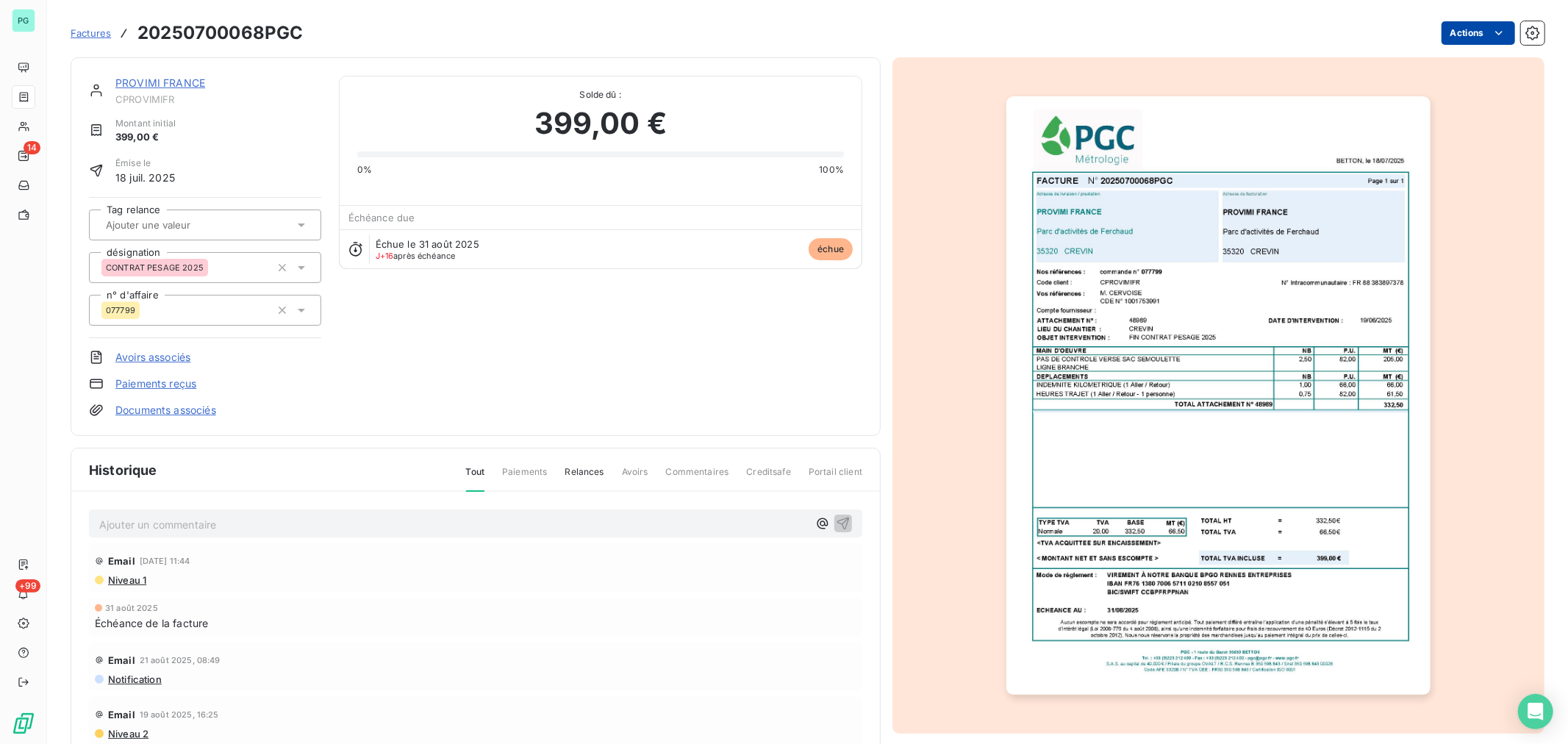
click at [1471, 35] on html "PG 14 +99 Factures 20250700068PGC Actions PROVIMI FRANCE CPROVIMIFR Montant ini…" at bounding box center [784, 372] width 1568 height 744
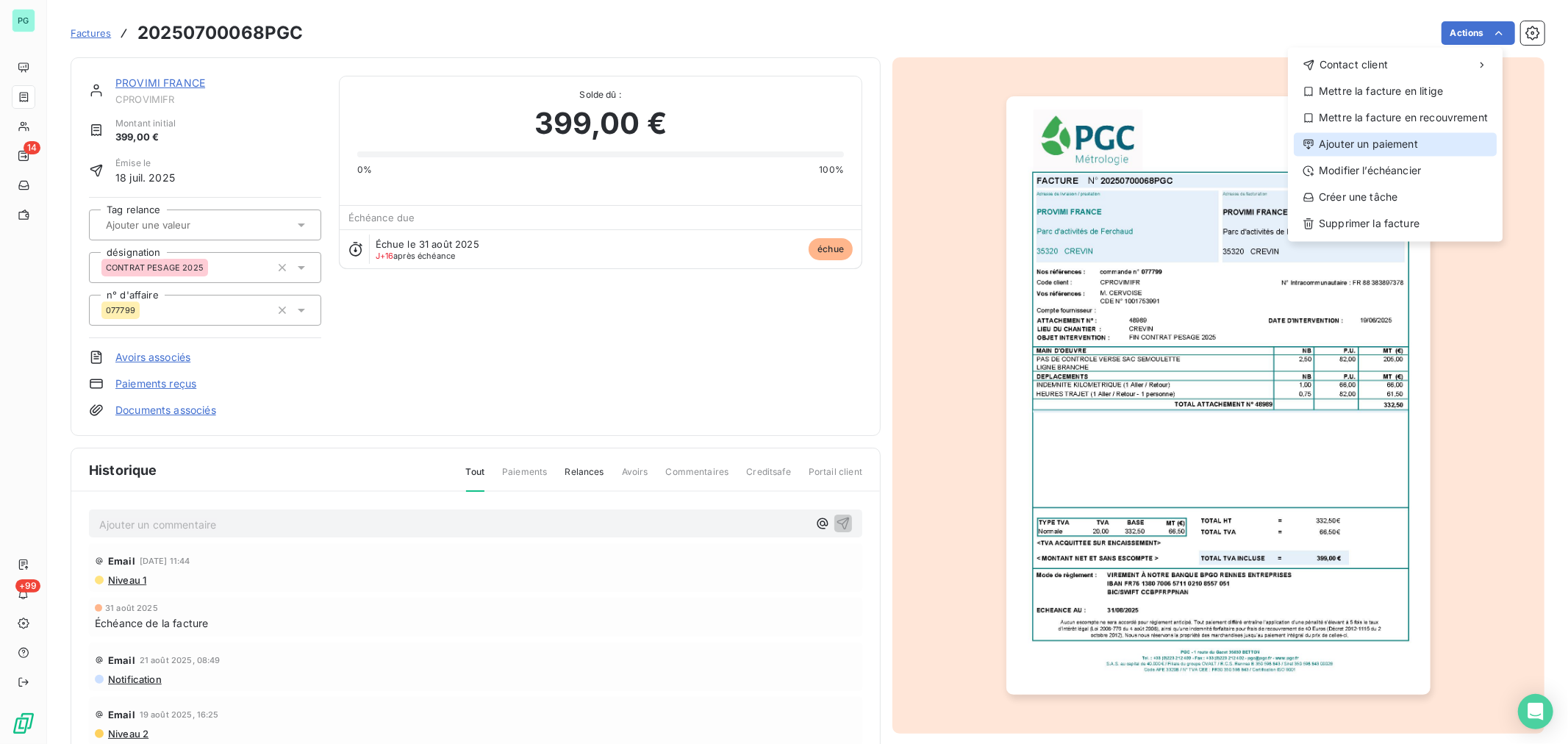
click at [1427, 135] on div "Ajouter un paiement" at bounding box center [1395, 144] width 203 height 23
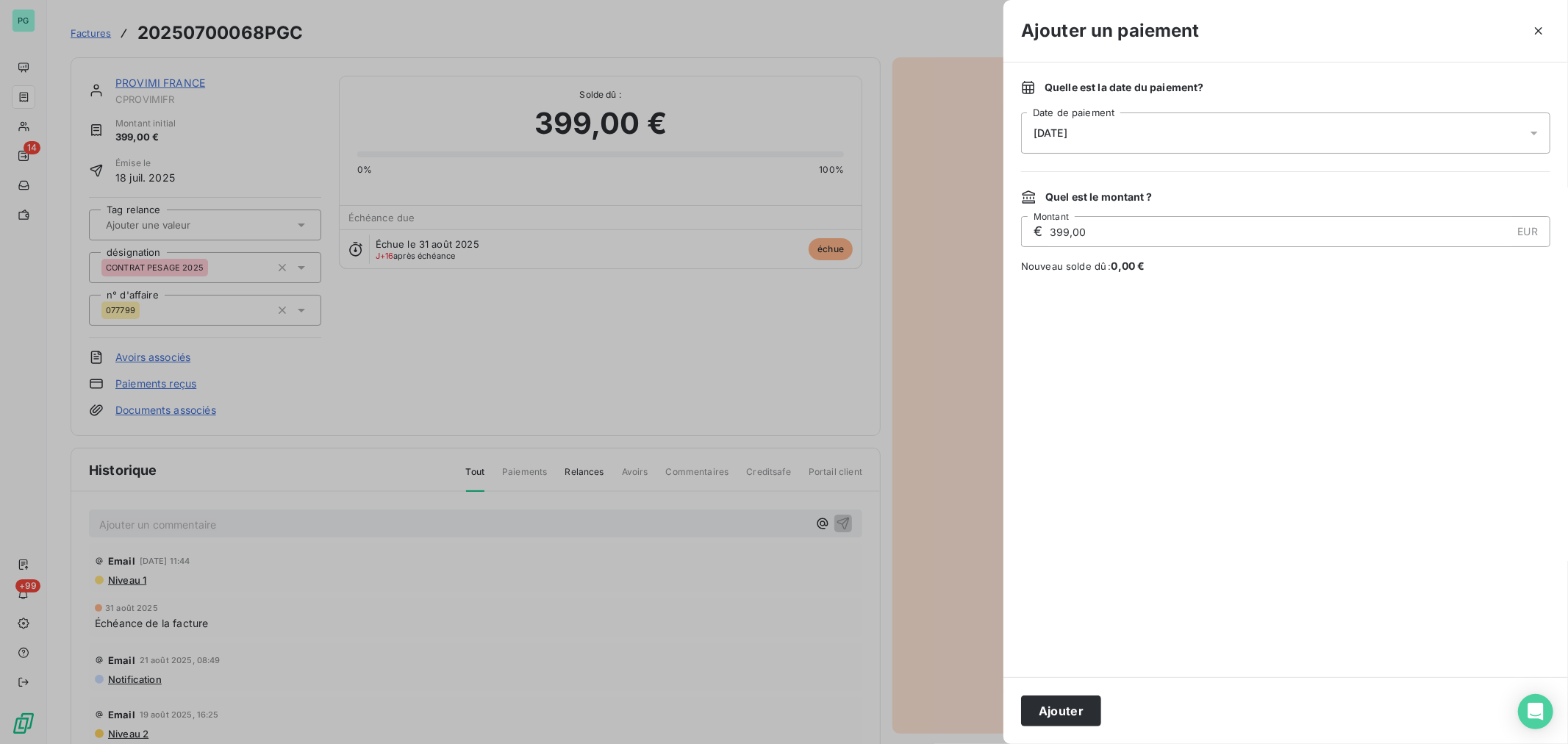
click at [1137, 133] on div "[DATE]" at bounding box center [1287, 133] width 530 height 41
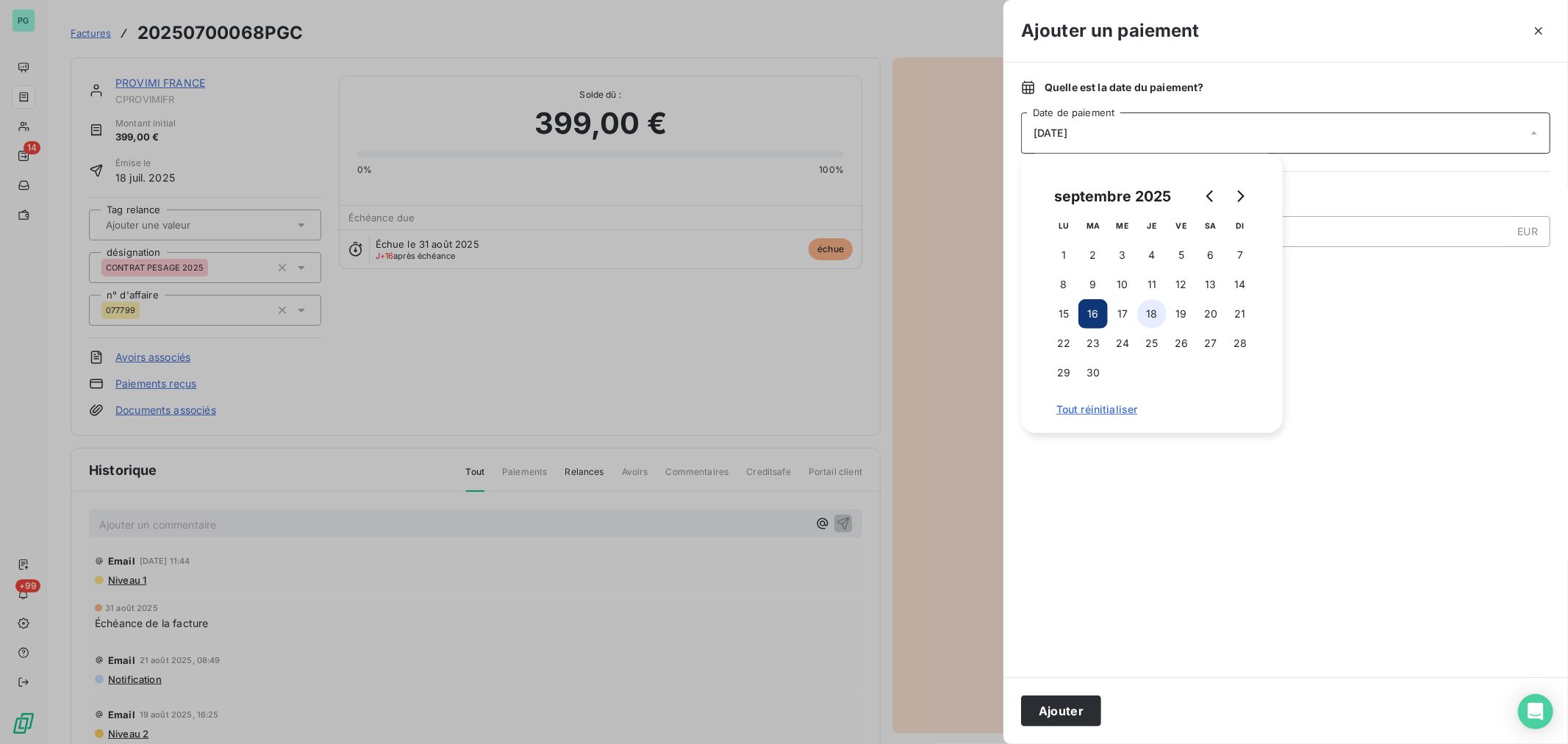
click at [1137, 314] on button "18" at bounding box center [1152, 313] width 29 height 29
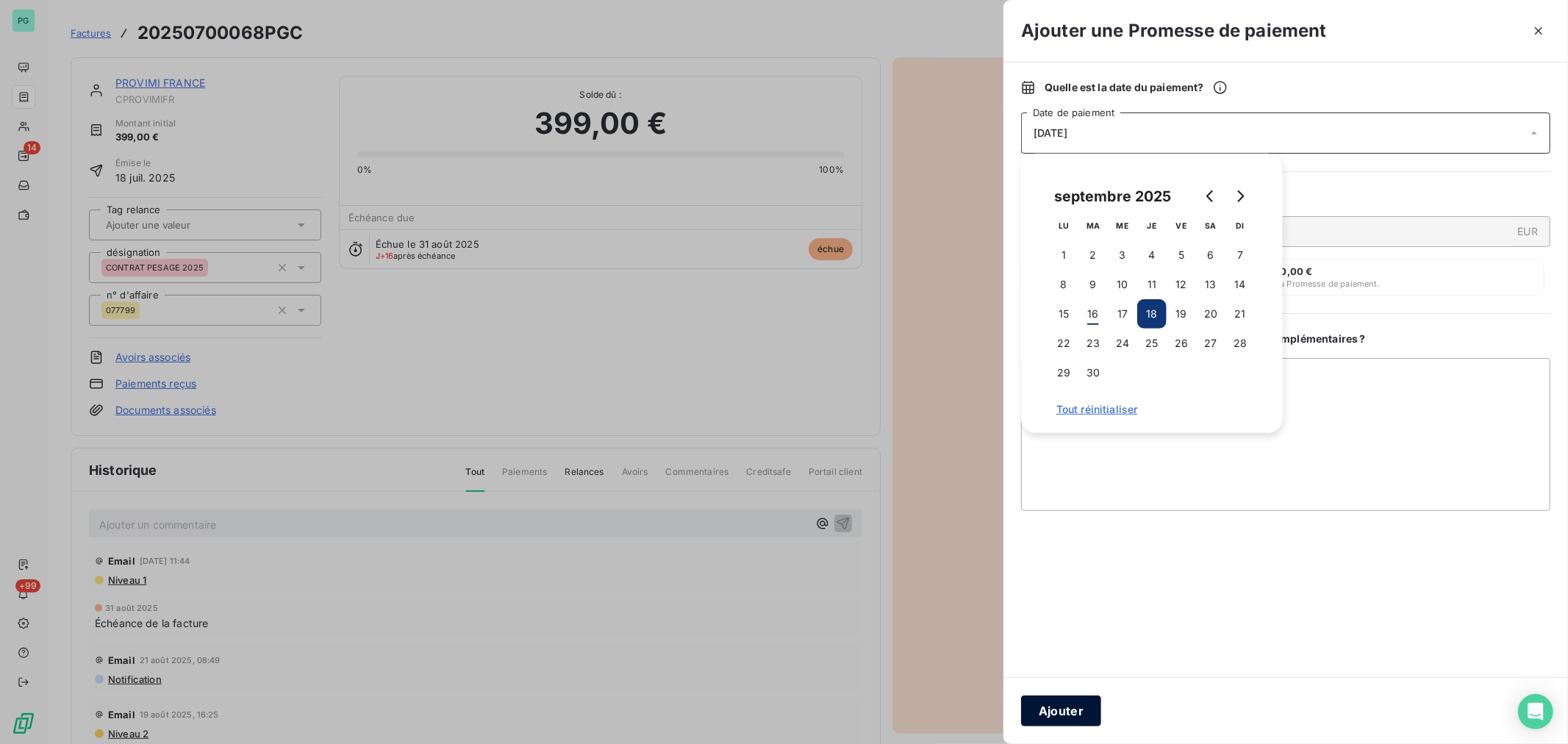
click at [1076, 718] on button "Ajouter" at bounding box center [1062, 711] width 81 height 31
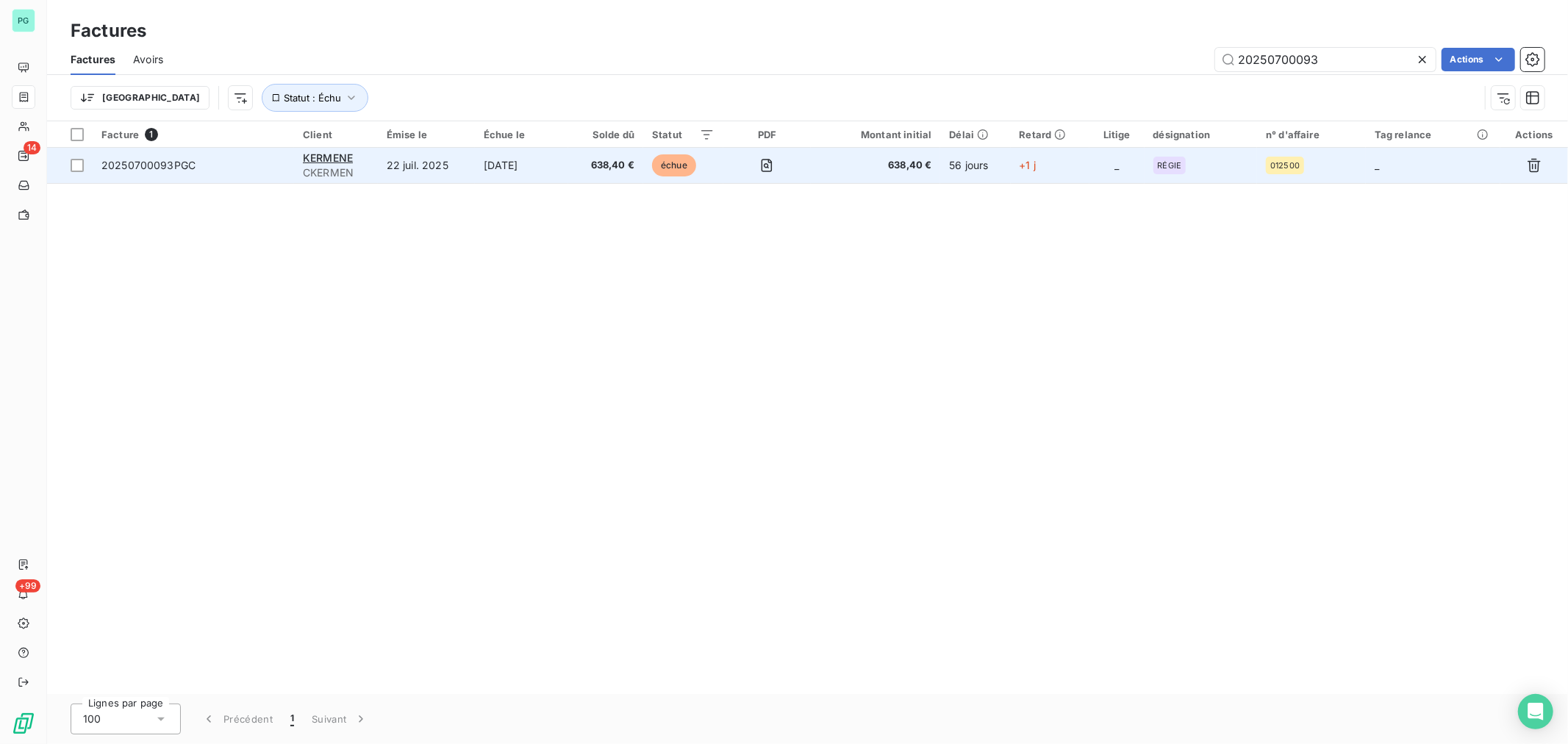
type input "20250700093"
click at [876, 177] on td "638,40 €" at bounding box center [875, 165] width 129 height 35
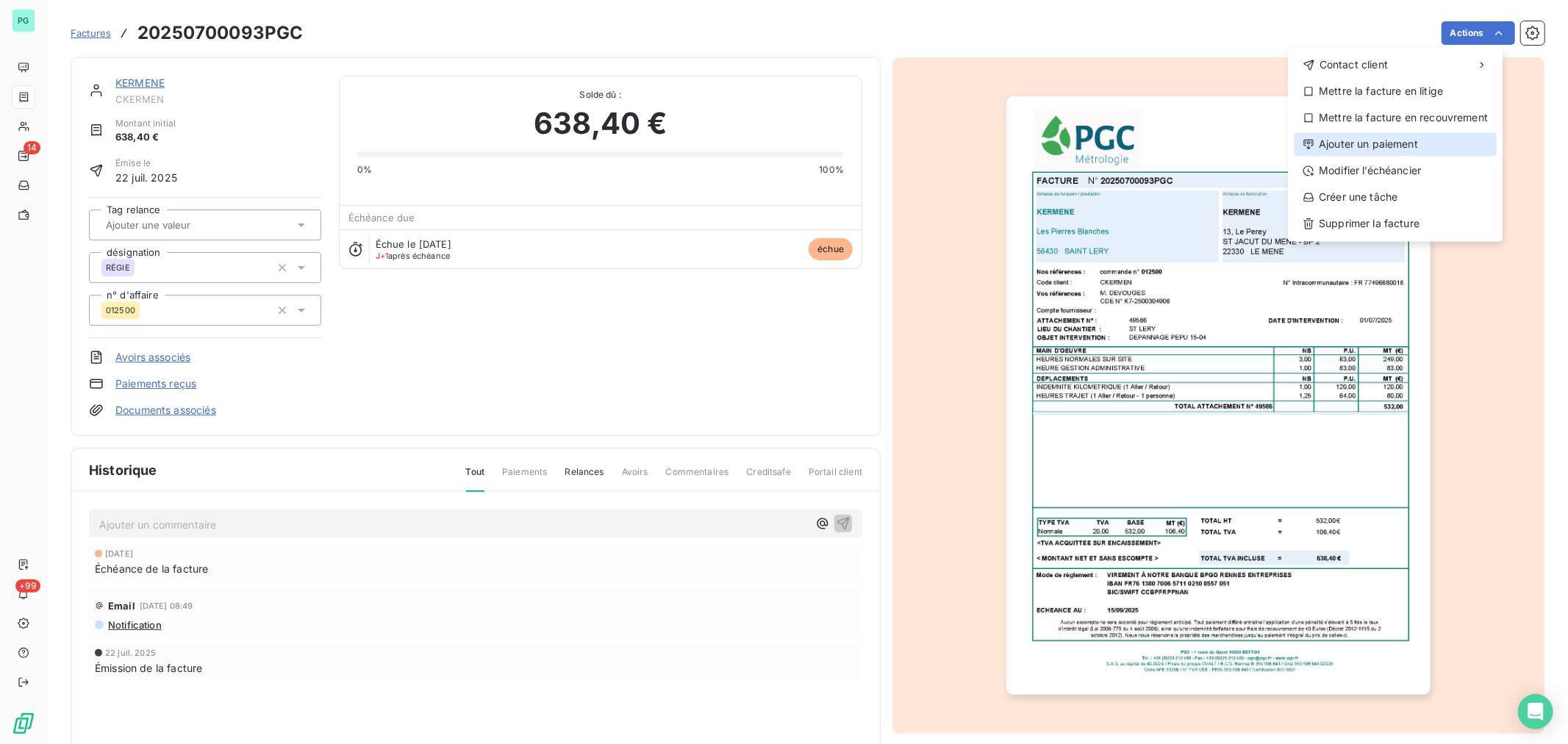
click at [1398, 150] on div "Ajouter un paiement" at bounding box center [1395, 144] width 203 height 23
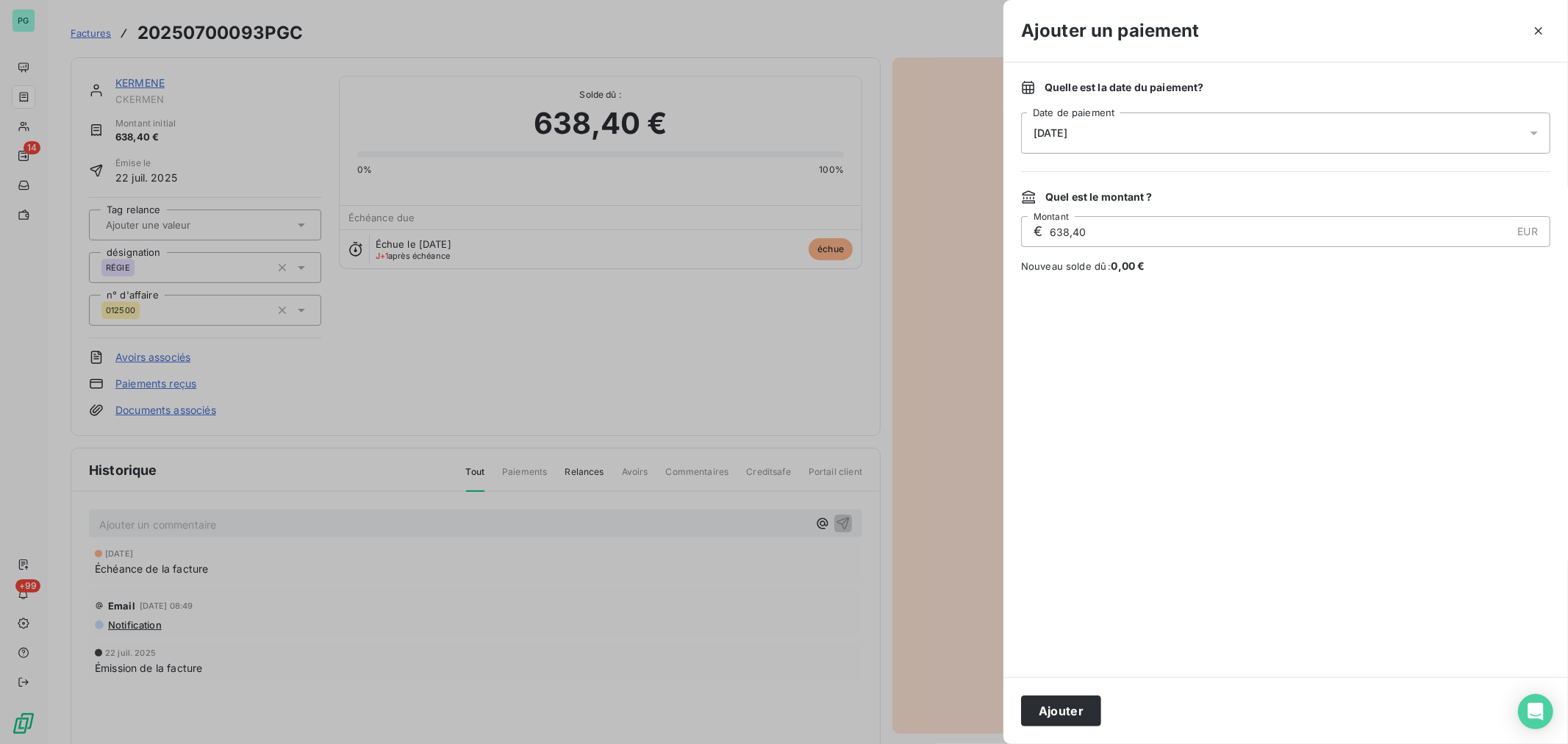
click at [1128, 132] on div "[DATE]" at bounding box center [1287, 133] width 530 height 41
click at [1127, 320] on button "17" at bounding box center [1123, 313] width 29 height 29
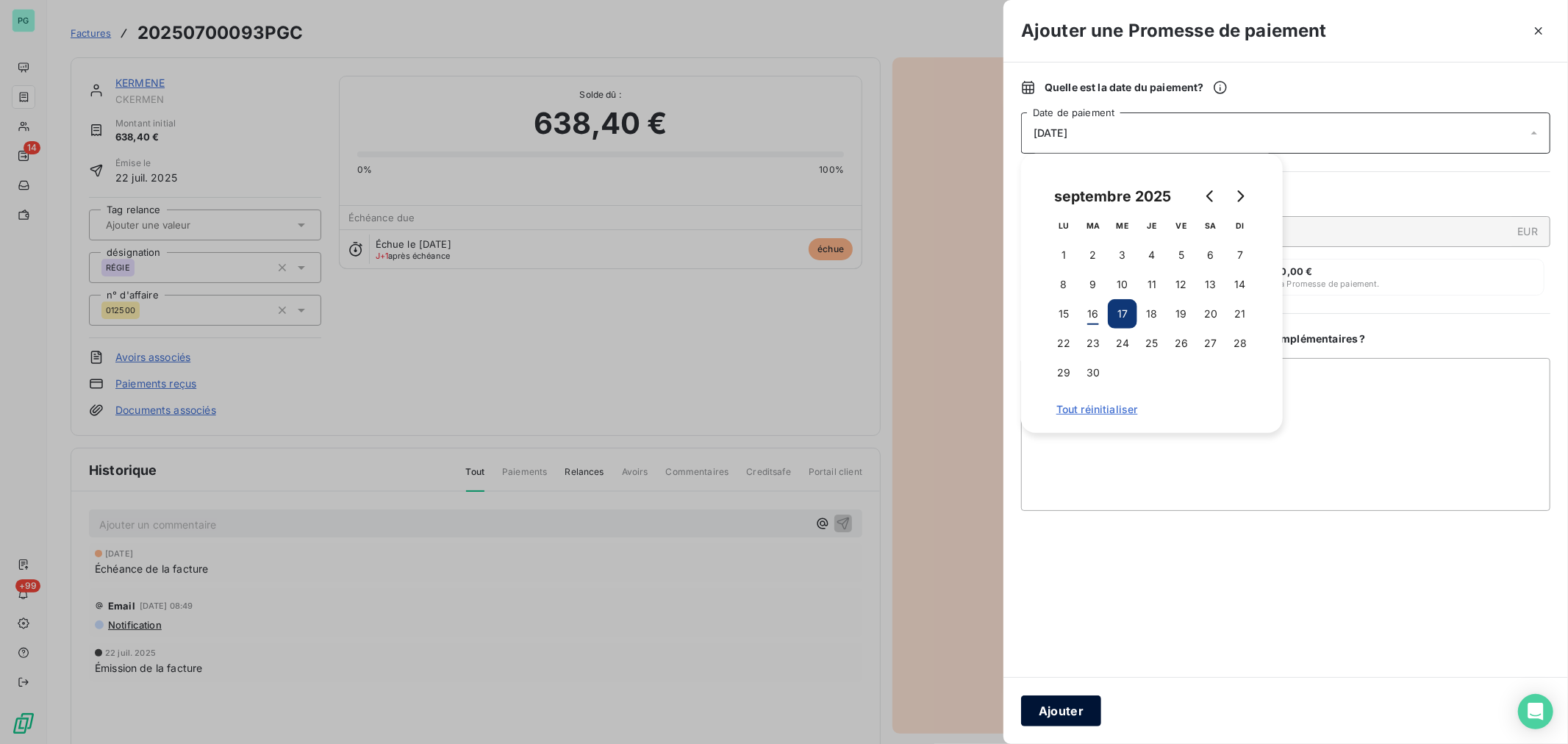
click at [1067, 716] on button "Ajouter" at bounding box center [1062, 711] width 81 height 31
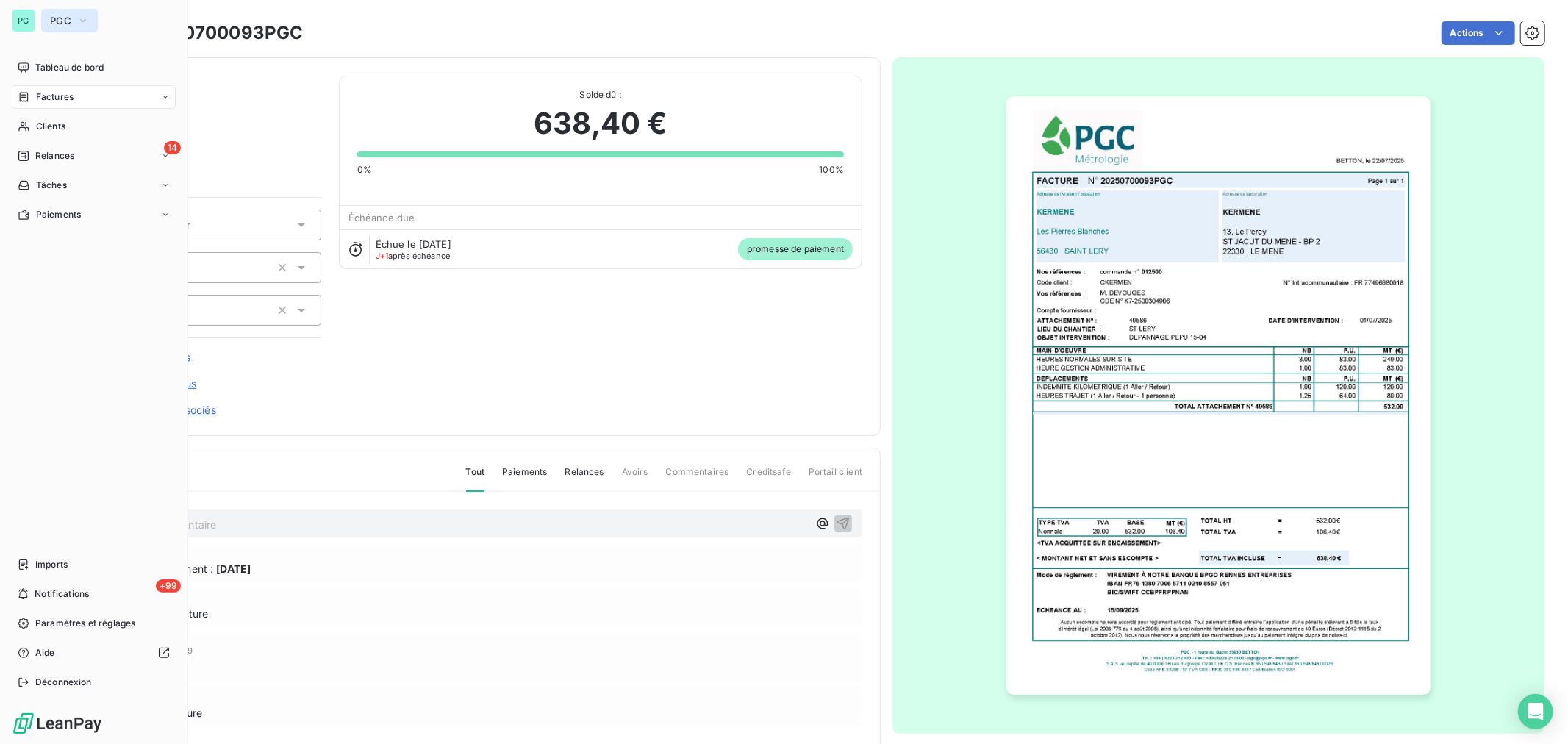
click at [54, 13] on button "PGC" at bounding box center [69, 20] width 56 height 23
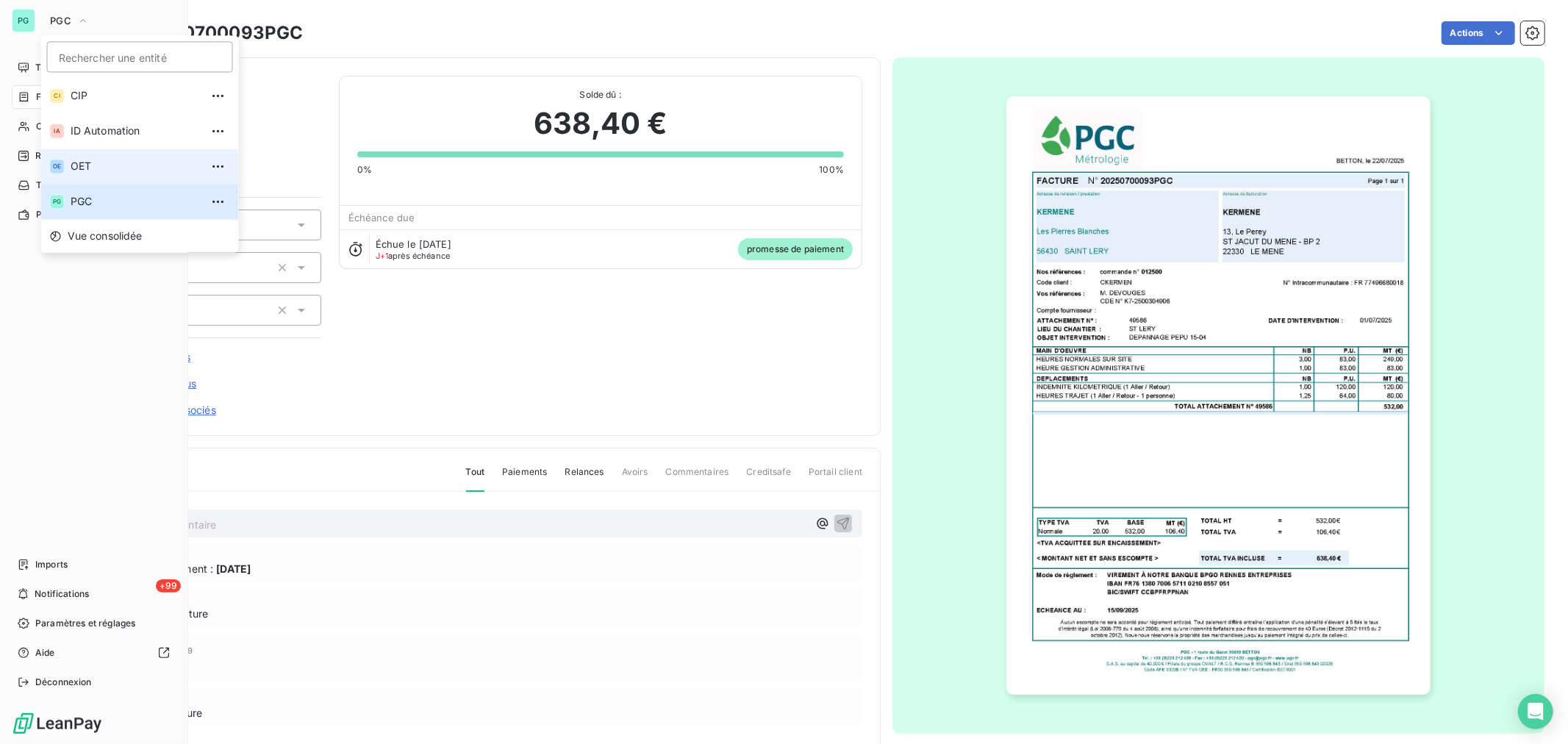
click at [89, 177] on li "OE OET" at bounding box center [140, 166] width 198 height 35
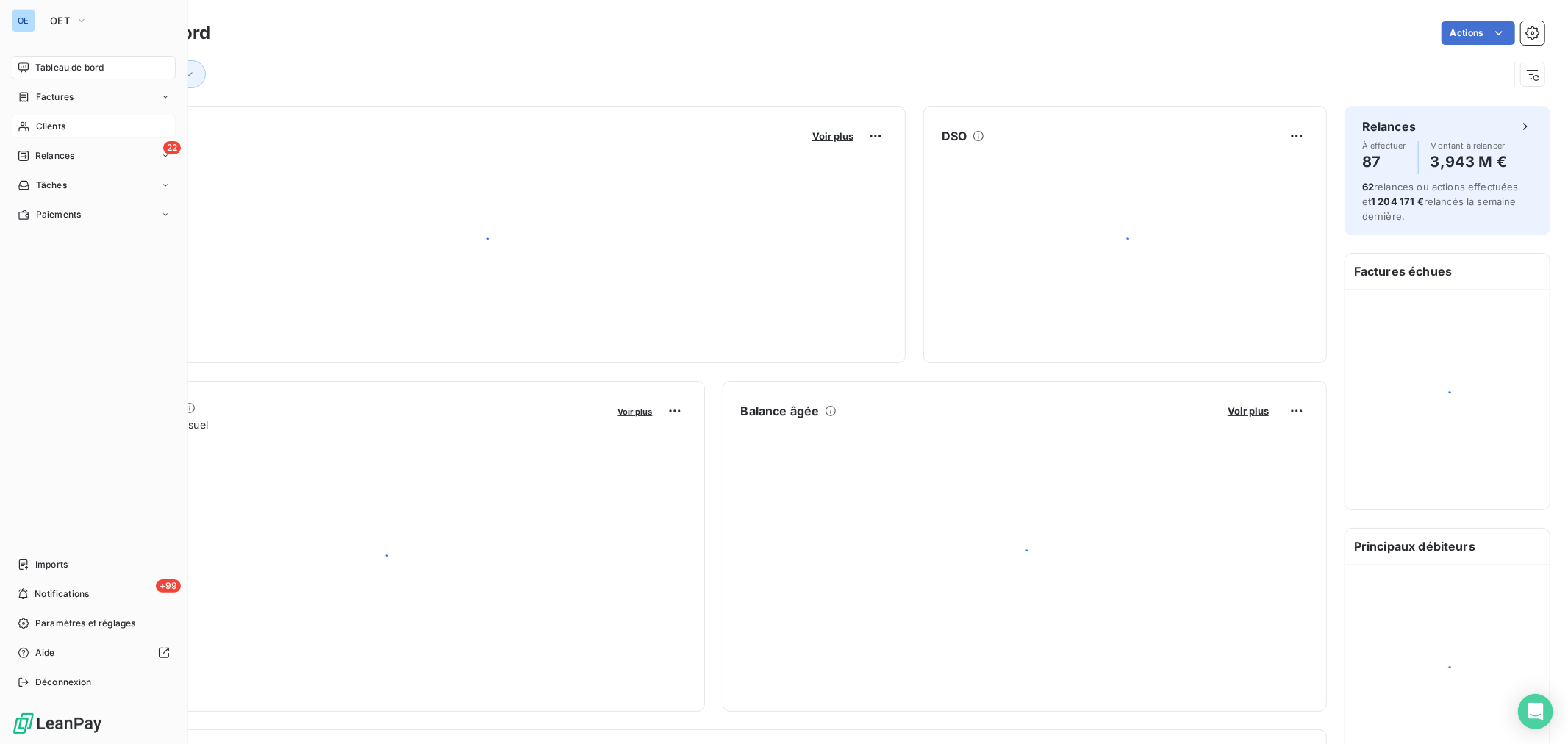
click at [72, 134] on div "Clients" at bounding box center [93, 126] width 164 height 23
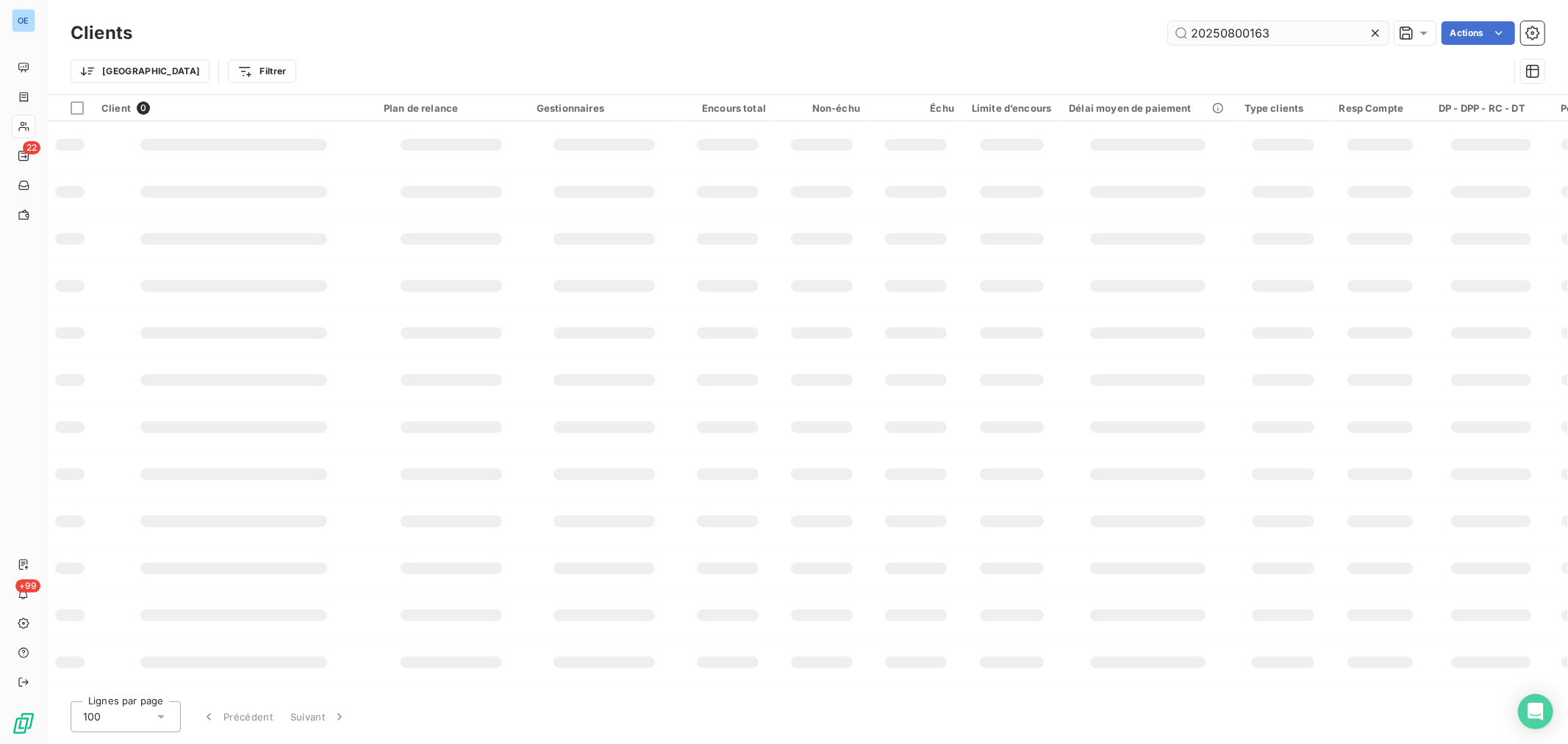
type input "20250800163"
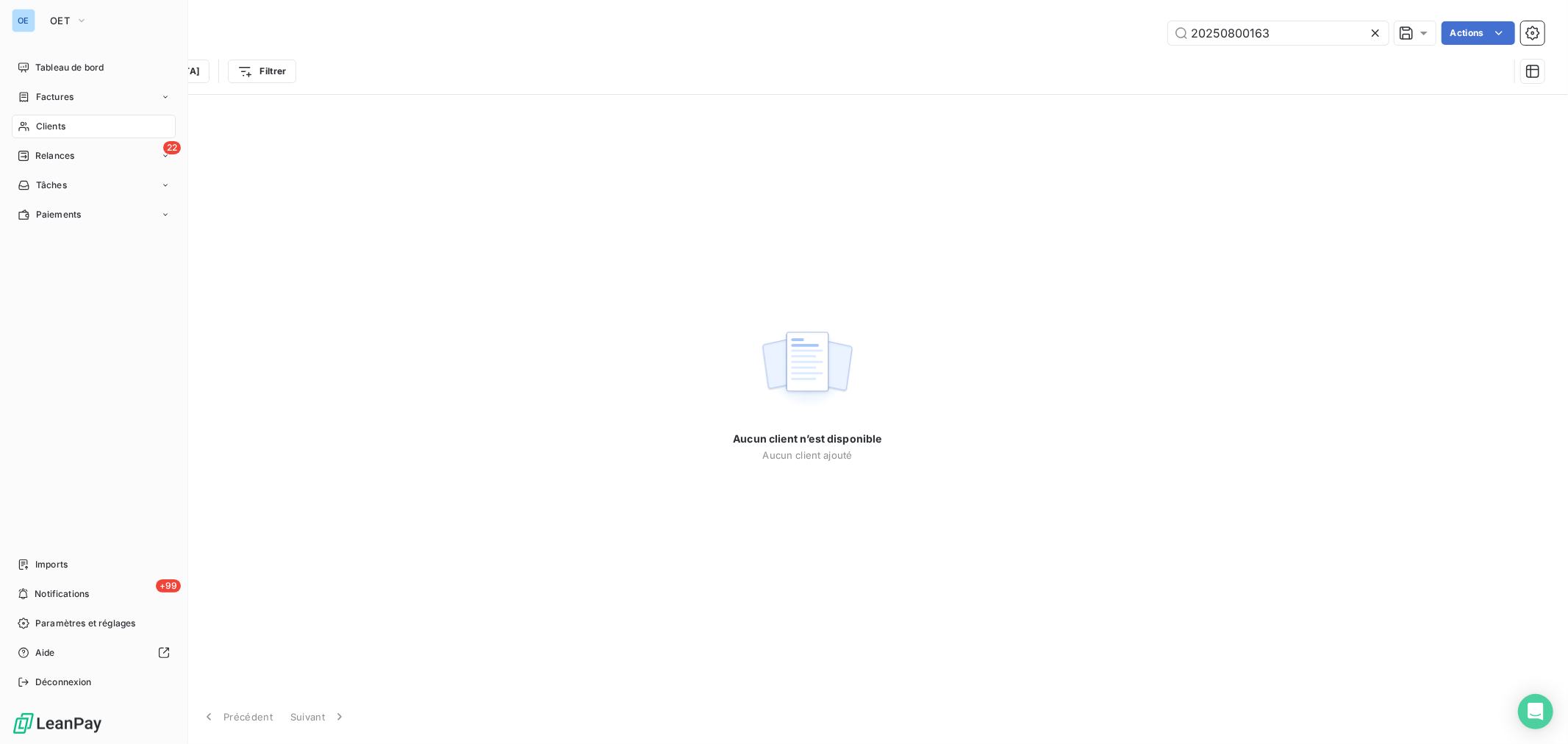
click at [43, 92] on span "Factures" at bounding box center [54, 97] width 38 height 14
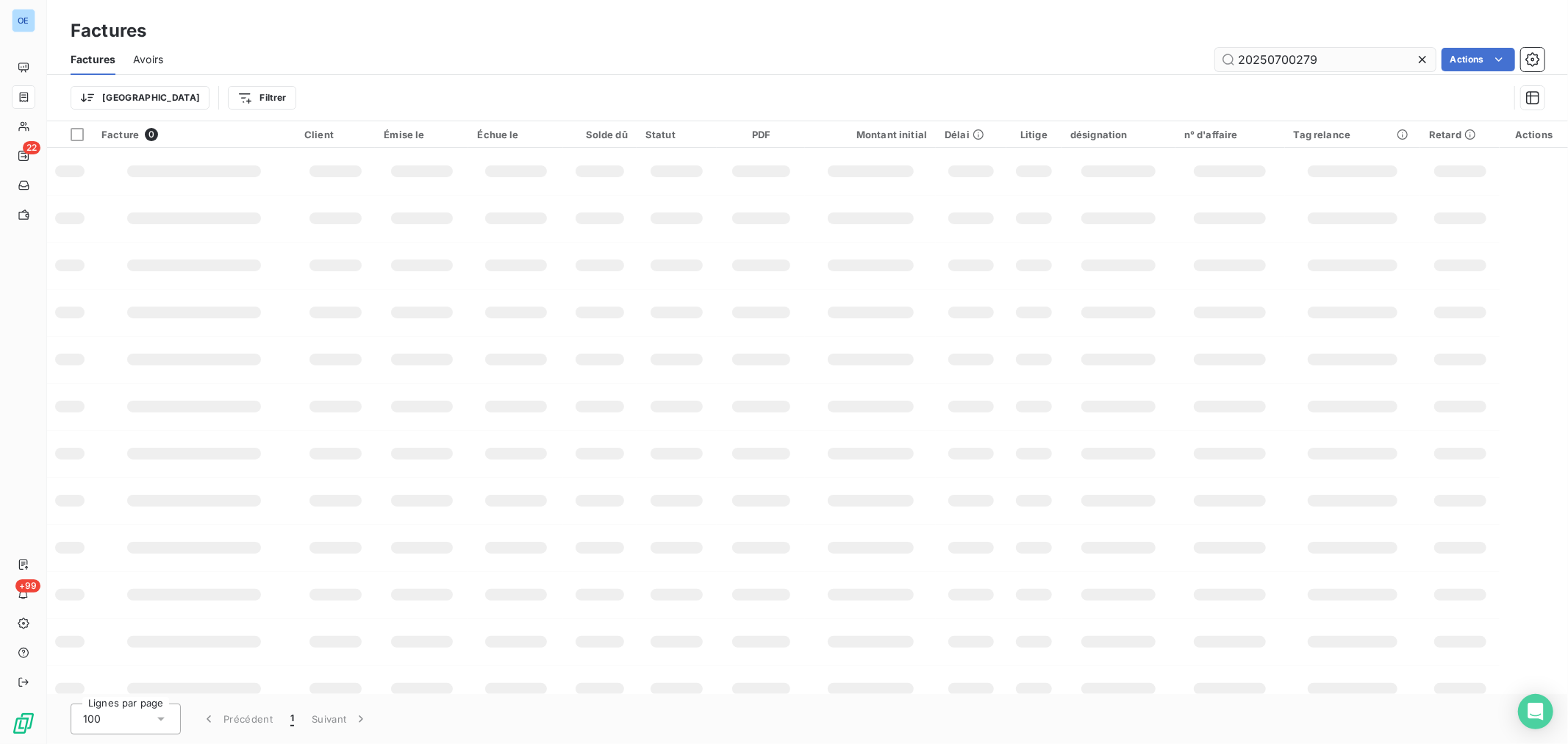
click at [1280, 63] on input "20250700279" at bounding box center [1325, 59] width 220 height 23
type input "20250800163"
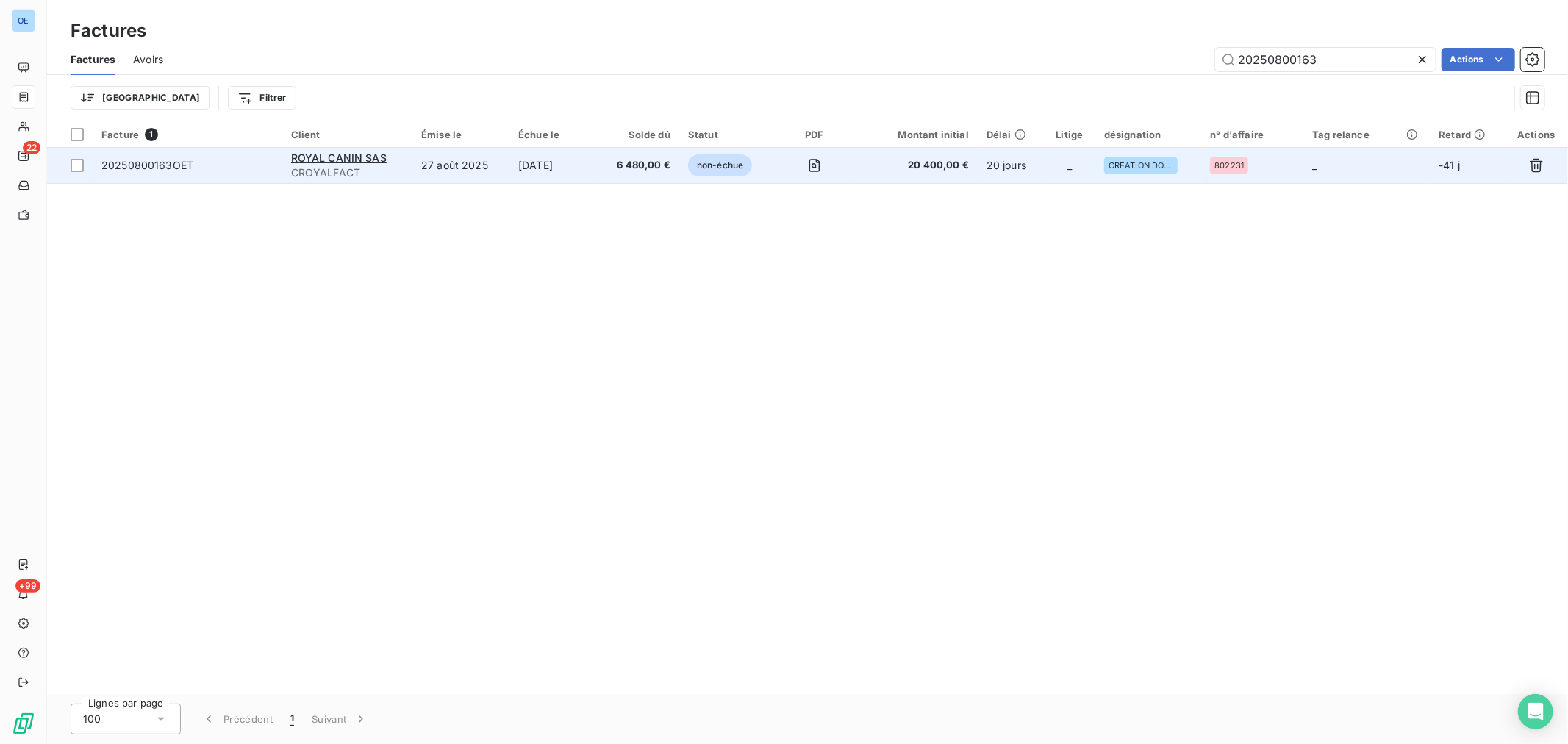
click at [912, 173] on td "20 400,00 €" at bounding box center [917, 165] width 122 height 35
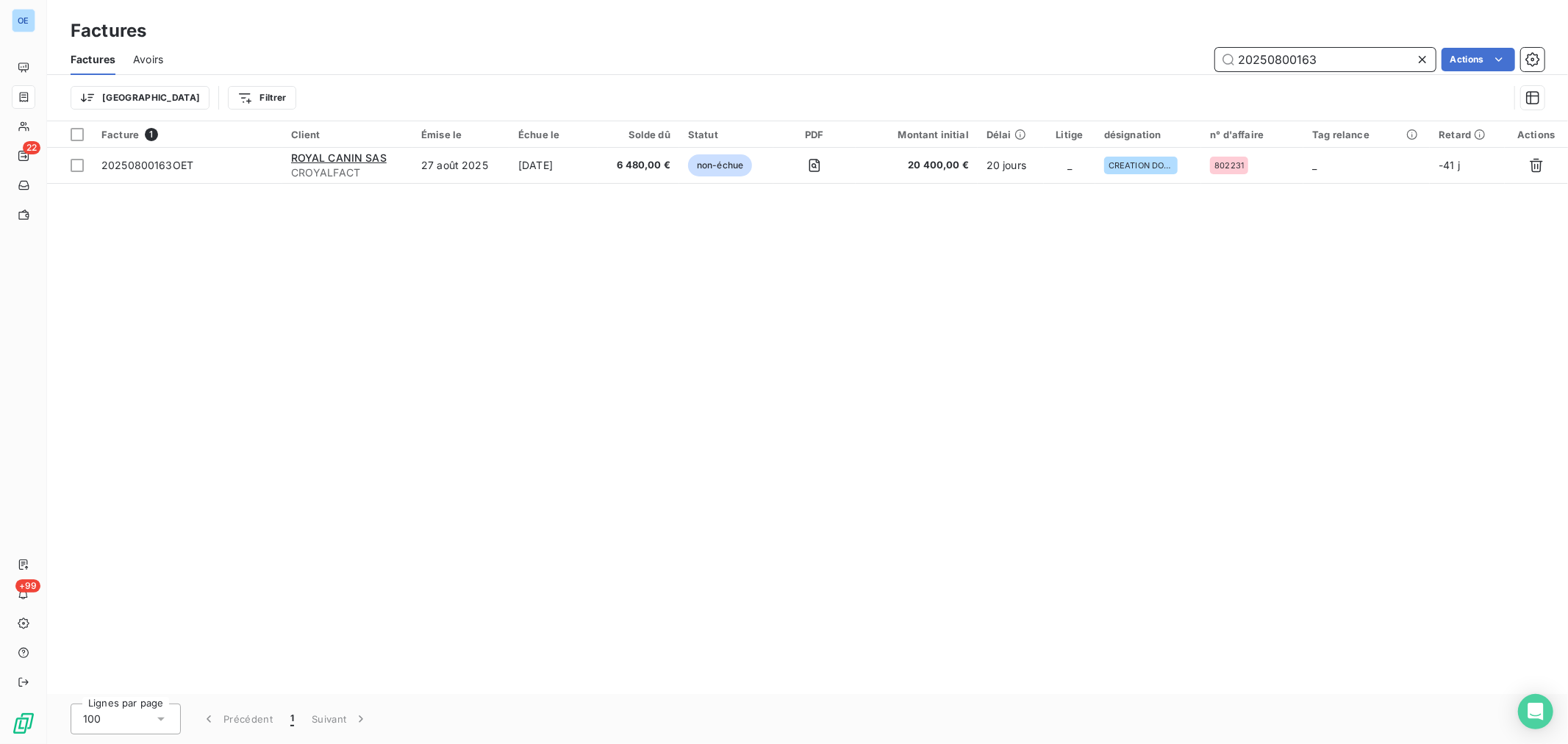
drag, startPoint x: 1351, startPoint y: 68, endPoint x: 1274, endPoint y: 65, distance: 77.1
click at [1274, 65] on input "20250800163" at bounding box center [1325, 59] width 220 height 23
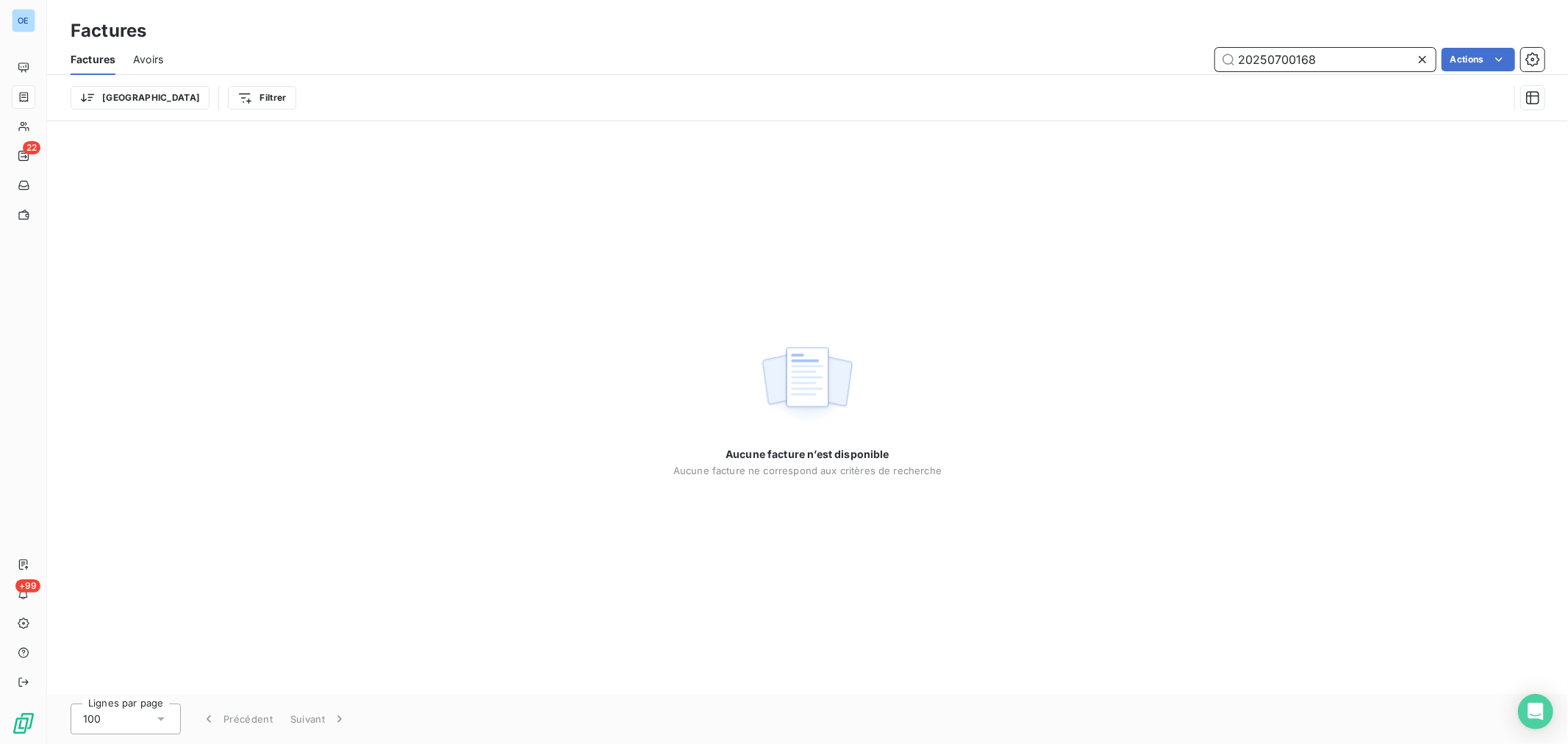
type input "20250700168"
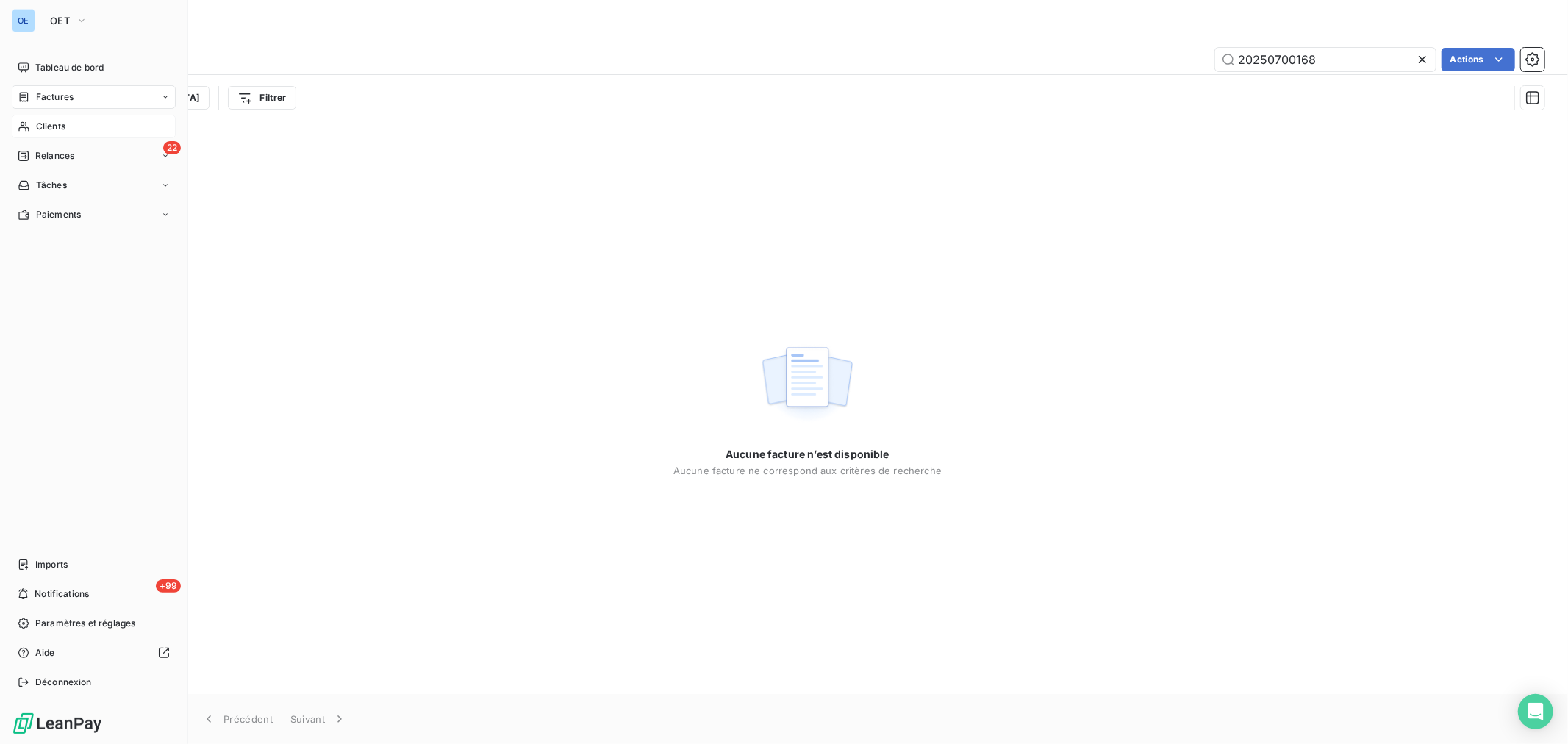
click at [47, 121] on span "Clients" at bounding box center [50, 127] width 29 height 14
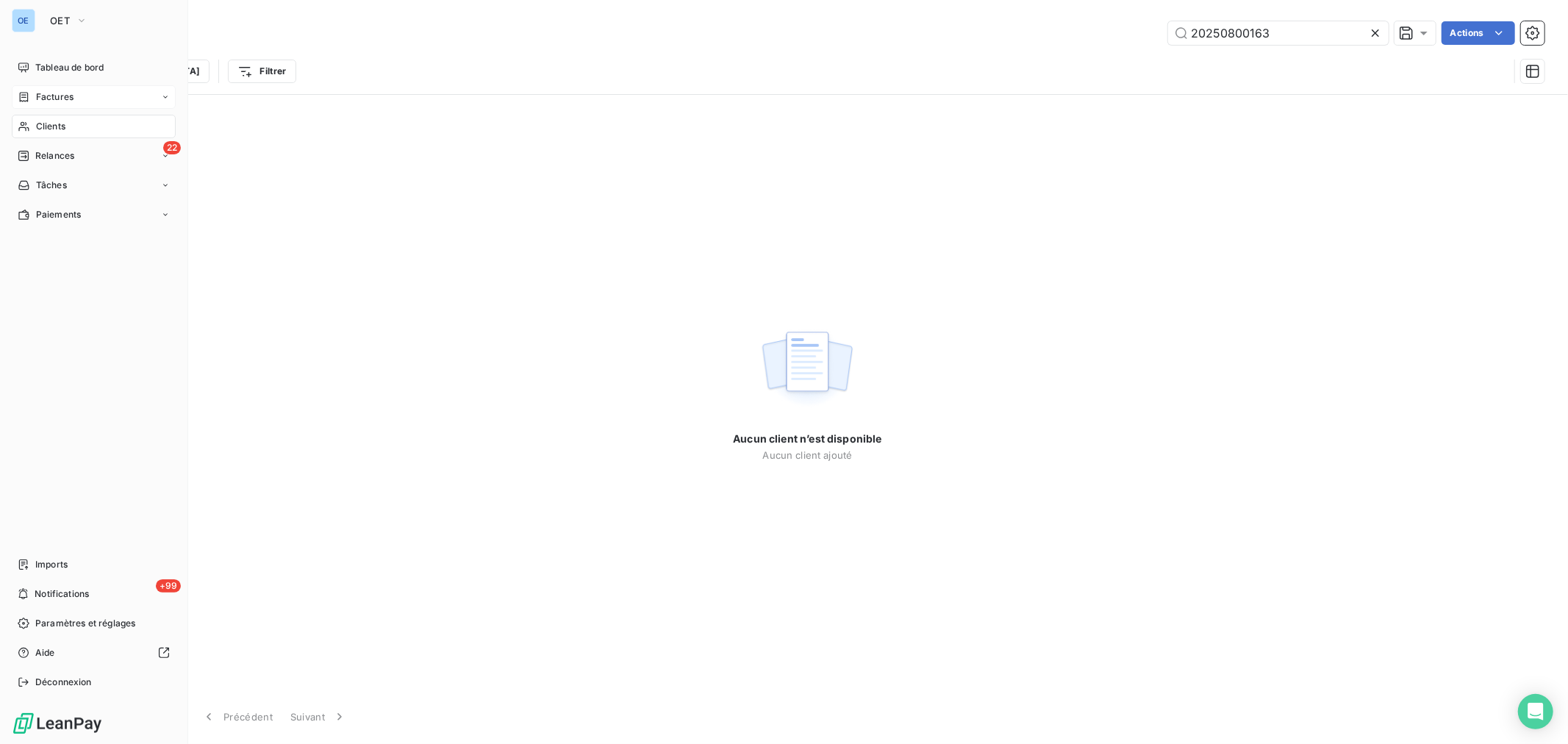
click at [30, 99] on div "Factures" at bounding box center [46, 97] width 56 height 14
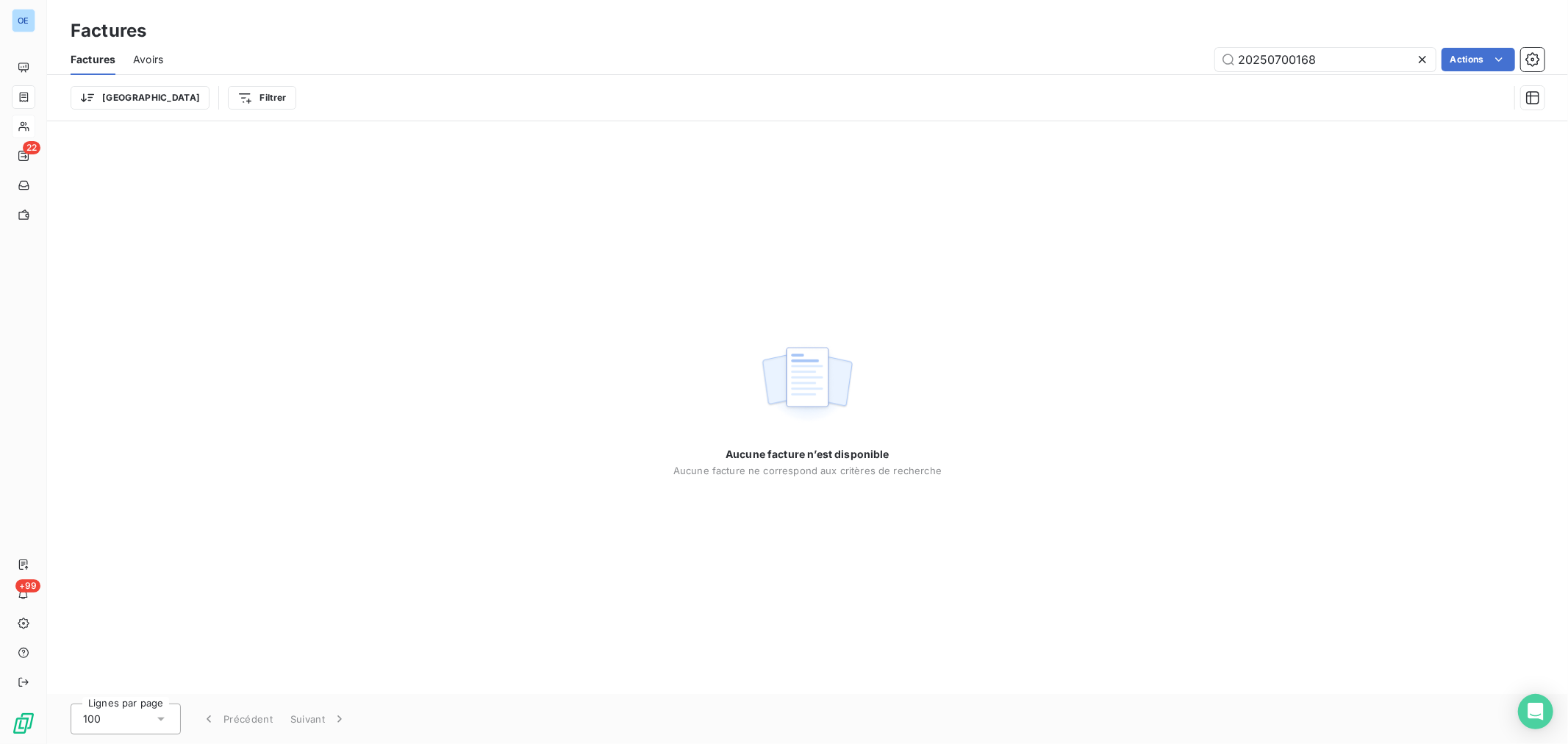
drag, startPoint x: 1349, startPoint y: 64, endPoint x: 1274, endPoint y: 80, distance: 76.7
click at [1274, 80] on div "Factures Avoirs 20250700168 Actions Trier Filtrer" at bounding box center [808, 81] width 1521 height 77
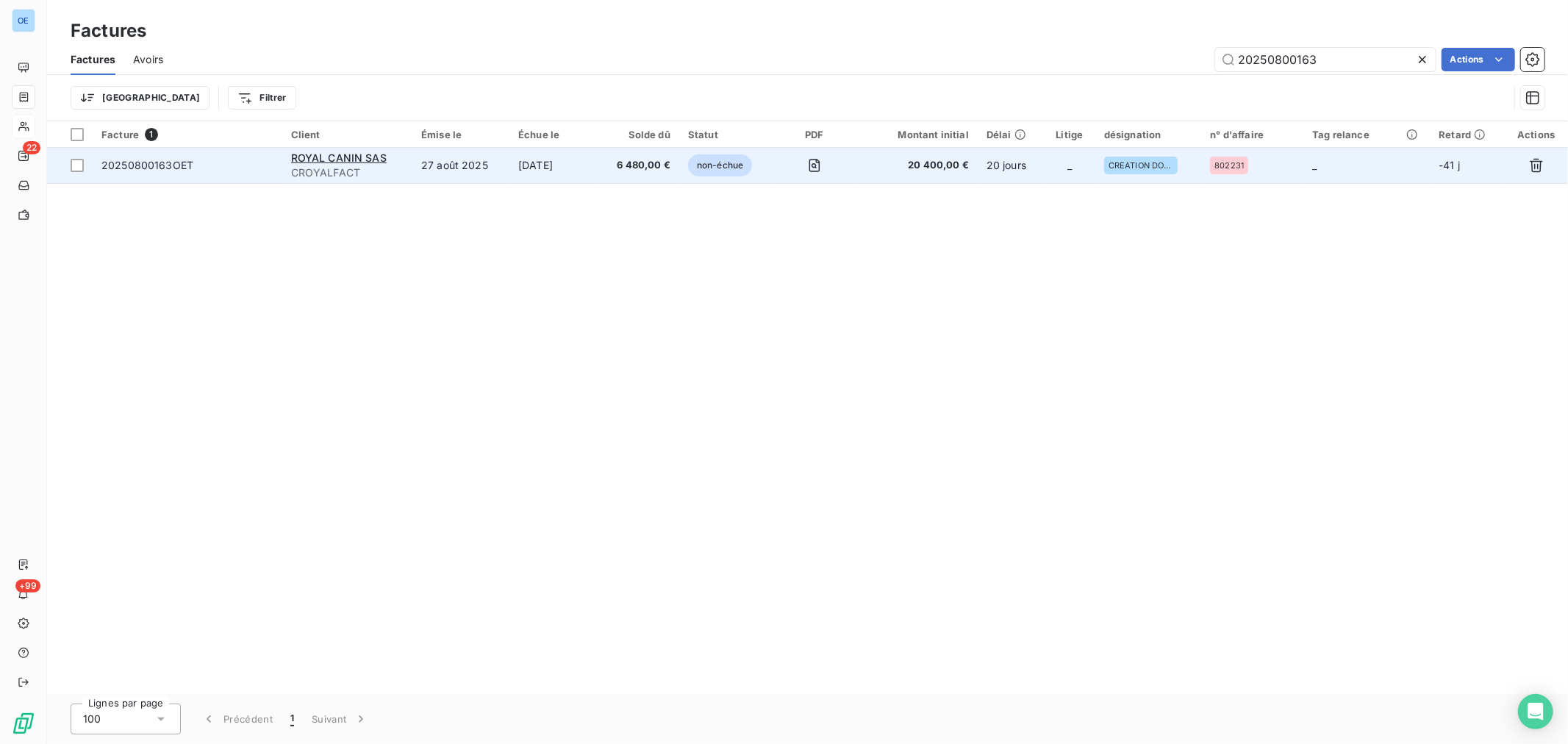
type input "20250800163"
click at [794, 175] on td at bounding box center [814, 165] width 82 height 35
